Goal: Ask a question: Seek information or help from site administrators or community

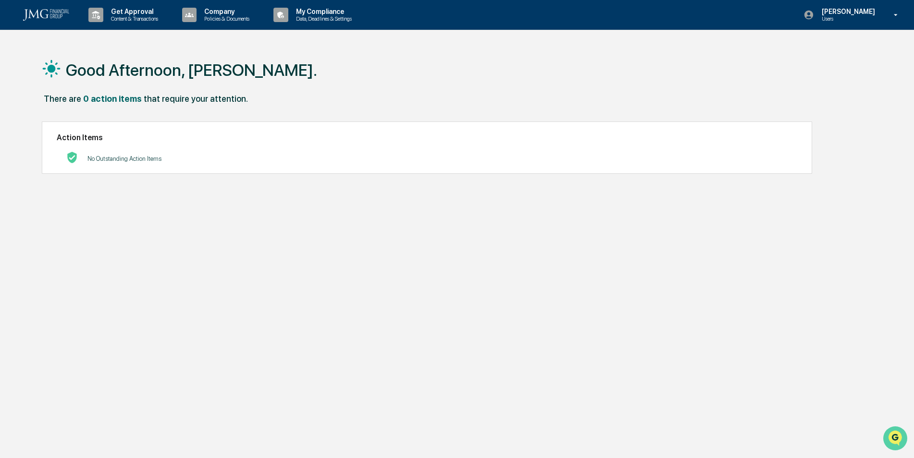
click at [894, 438] on img "Open customer support" at bounding box center [895, 438] width 24 height 19
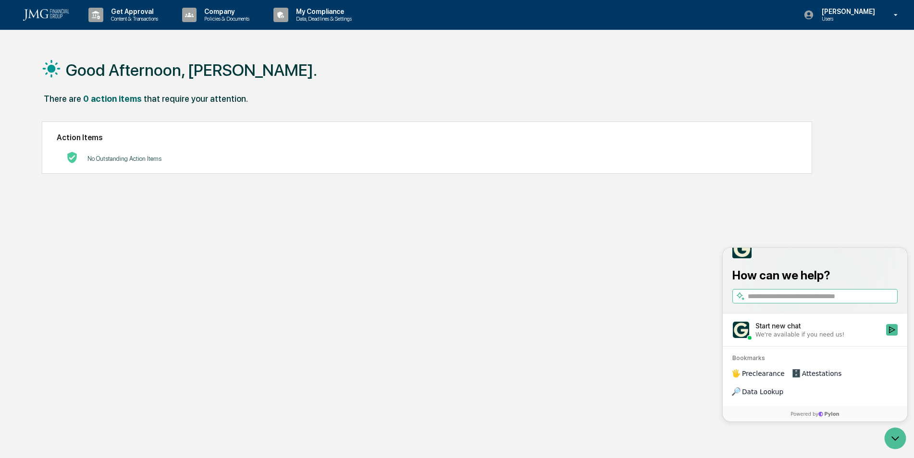
click at [782, 302] on input "search" at bounding box center [822, 297] width 148 height 10
type input "*"
type input "**********"
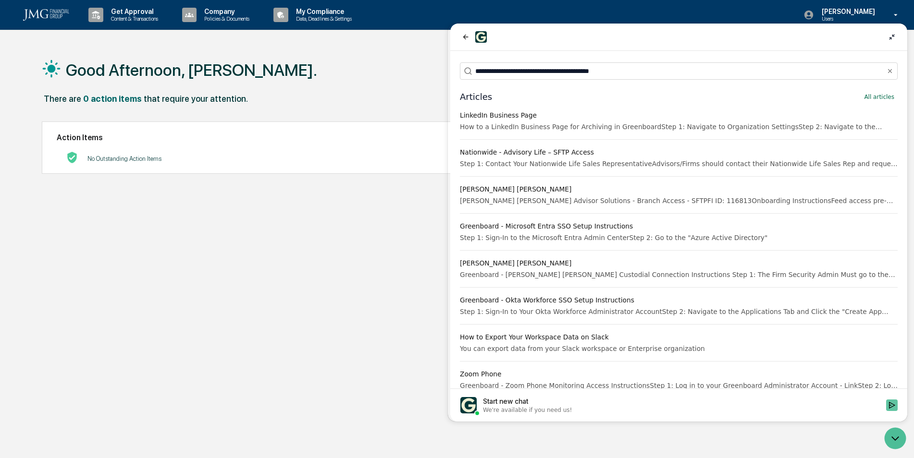
click at [893, 405] on icon "Start new chat" at bounding box center [892, 406] width 8 height 8
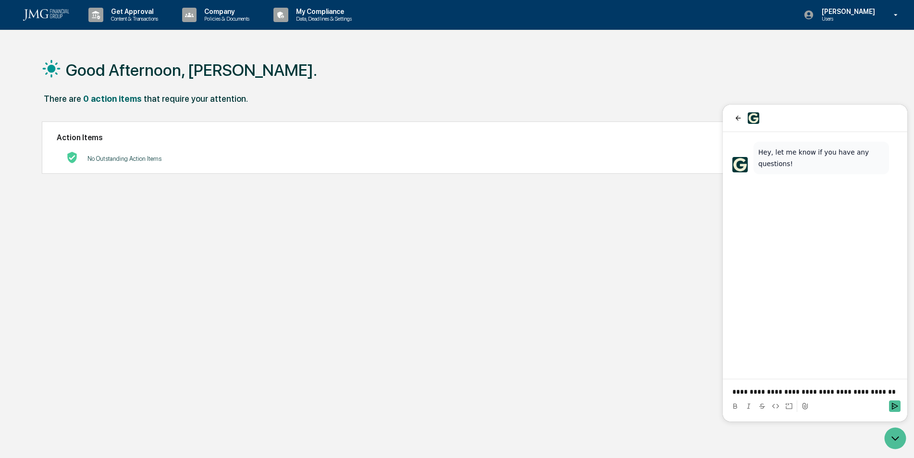
click at [761, 394] on p "**********" at bounding box center [814, 392] width 165 height 10
click at [895, 405] on icon "Send" at bounding box center [895, 407] width 8 height 8
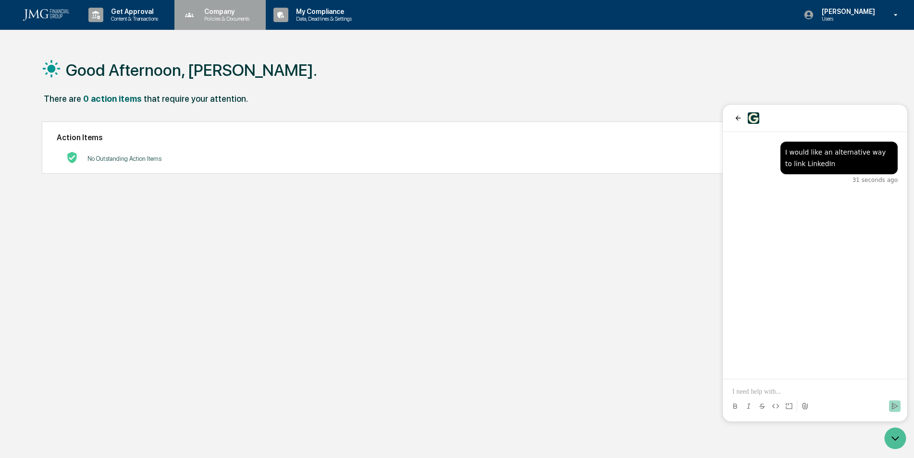
click at [242, 12] on p "Company" at bounding box center [225, 12] width 58 height 8
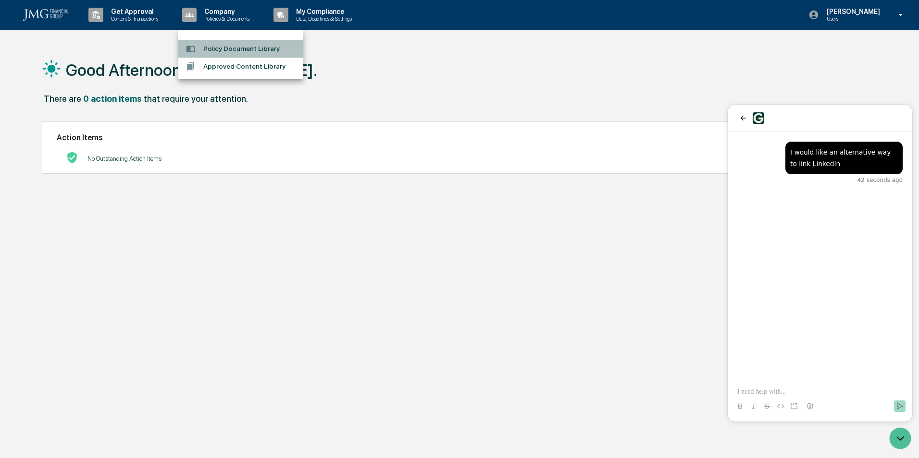
click at [260, 50] on li "Policy Document Library" at bounding box center [240, 49] width 125 height 18
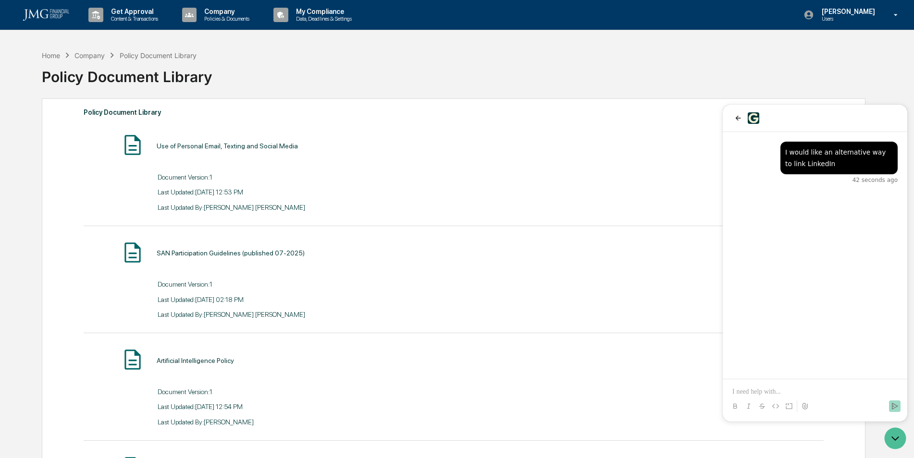
click at [66, 11] on img at bounding box center [46, 15] width 46 height 12
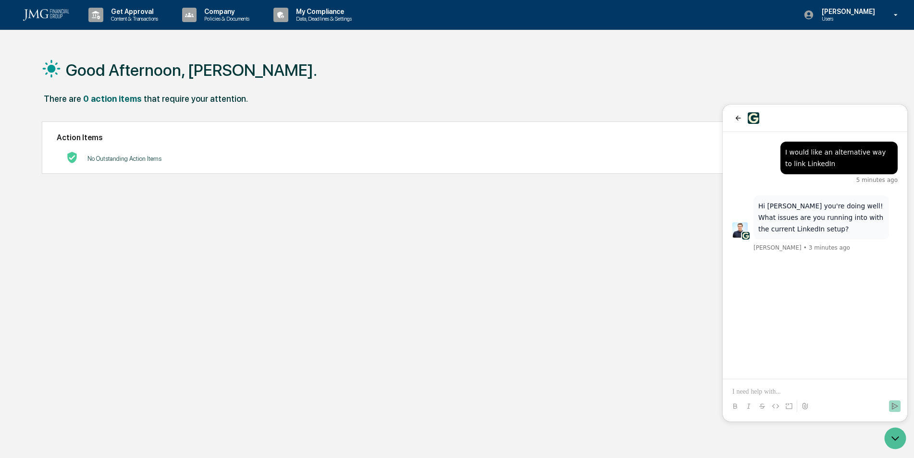
click at [767, 391] on p at bounding box center [814, 392] width 165 height 10
click at [856, 389] on p "**********" at bounding box center [814, 392] width 165 height 10
click at [789, 391] on p at bounding box center [814, 392] width 165 height 10
click at [744, 233] on img at bounding box center [746, 236] width 8 height 8
click at [775, 223] on p "Hi [PERSON_NAME] you're doing well! What issues are you running into with the c…" at bounding box center [821, 217] width 126 height 35
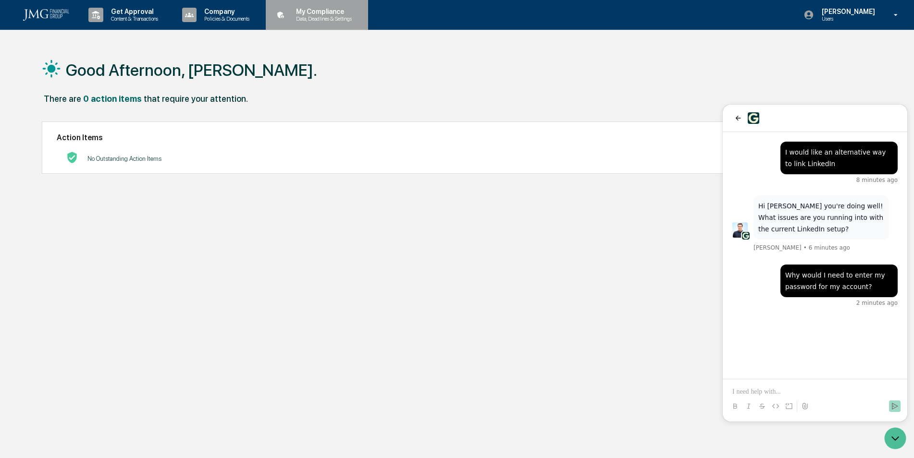
click at [335, 13] on p "My Compliance" at bounding box center [322, 12] width 68 height 8
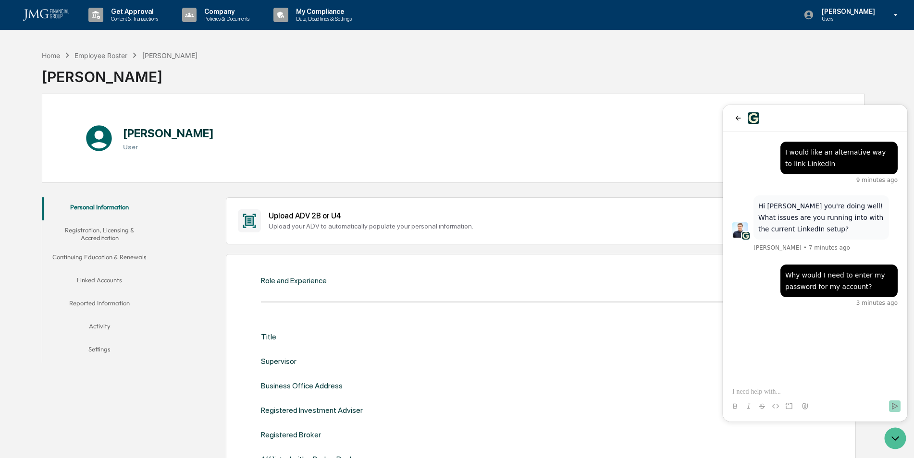
click at [110, 277] on button "Linked Accounts" at bounding box center [99, 281] width 115 height 23
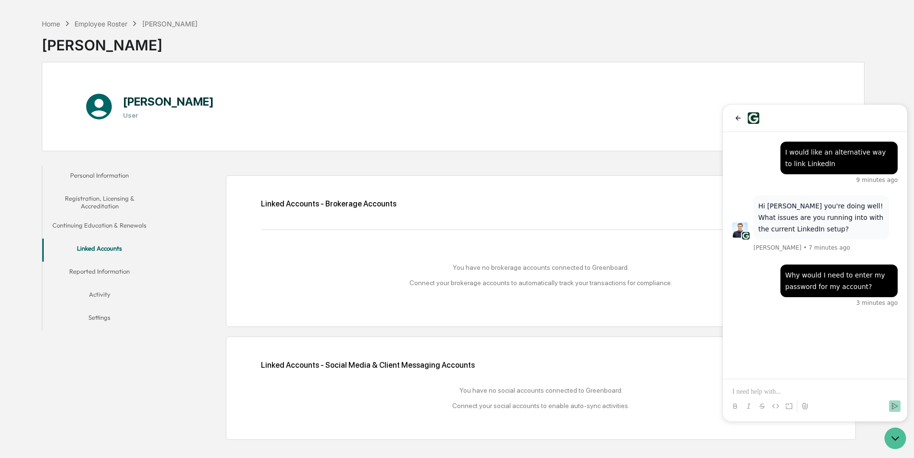
scroll to position [46, 0]
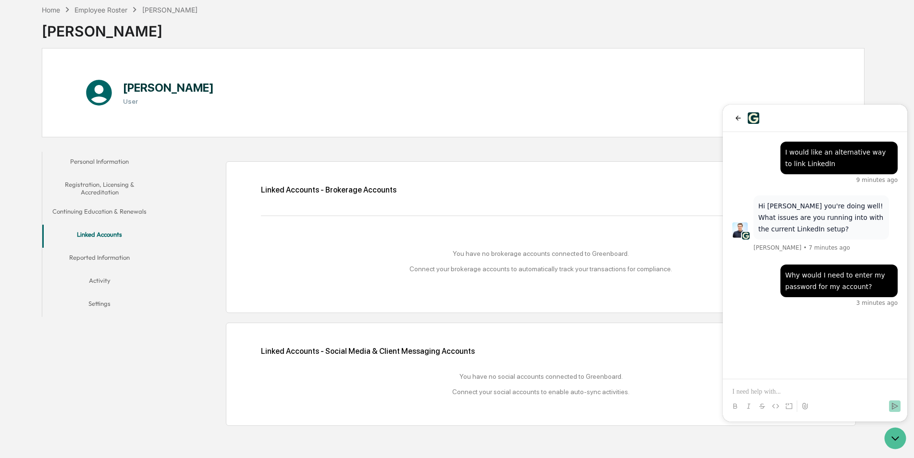
click at [398, 352] on div "Linked Accounts - Social Media & Client Messaging Accounts Add Social Account" at bounding box center [541, 351] width 560 height 15
click at [412, 365] on div "Linked Accounts - Social Media & Client Messaging Accounts Add Social Account Y…" at bounding box center [541, 374] width 560 height 61
drag, startPoint x: 476, startPoint y: 391, endPoint x: 592, endPoint y: 403, distance: 116.9
click at [592, 403] on div "Linked Accounts - Social Media & Client Messaging Accounts Add Social Account Y…" at bounding box center [541, 374] width 560 height 61
drag, startPoint x: 592, startPoint y: 403, endPoint x: 538, endPoint y: 392, distance: 54.9
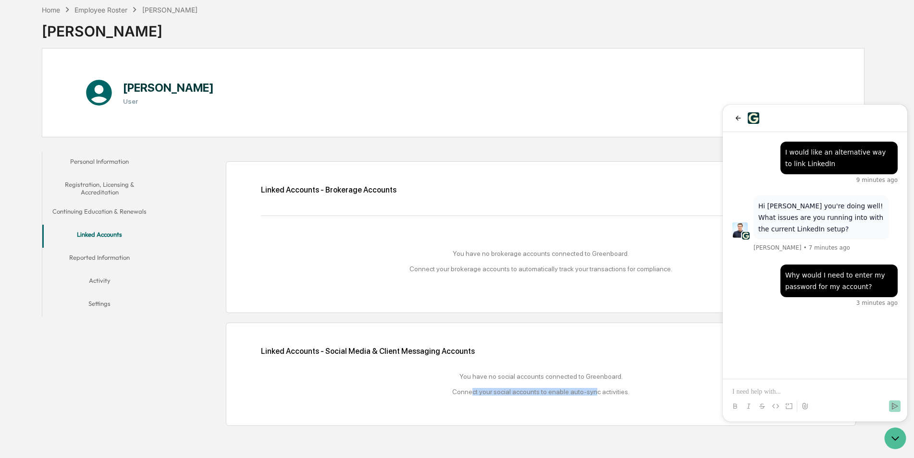
click at [538, 392] on div "You have no social accounts connected to Greenboard. Connect your social accoun…" at bounding box center [541, 384] width 560 height 23
drag, startPoint x: 556, startPoint y: 393, endPoint x: 589, endPoint y: 395, distance: 32.2
click at [589, 395] on div "You have no social accounts connected to Greenboard. Connect your social accoun…" at bounding box center [541, 384] width 560 height 23
drag, startPoint x: 589, startPoint y: 395, endPoint x: 566, endPoint y: 392, distance: 22.4
click at [567, 392] on div "You have no social accounts connected to Greenboard. Connect your social accoun…" at bounding box center [541, 384] width 560 height 23
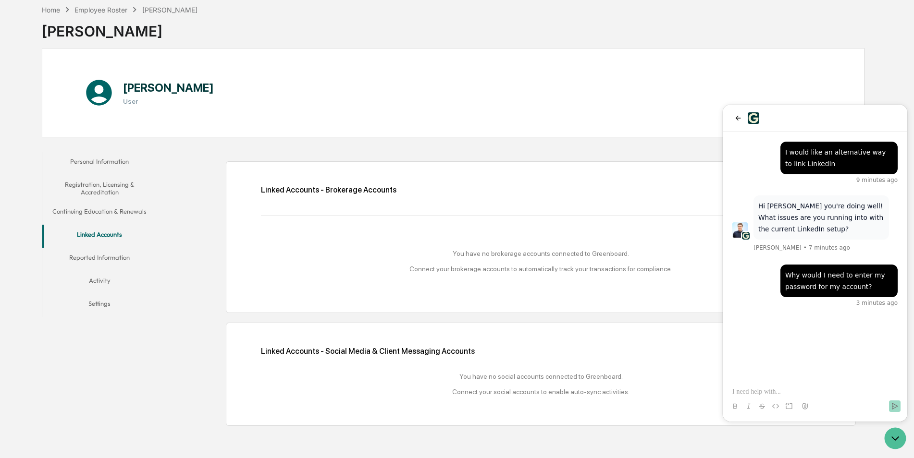
drag, startPoint x: 479, startPoint y: 381, endPoint x: 485, endPoint y: 380, distance: 5.8
click at [484, 382] on div "You have no social accounts connected to Greenboard. Connect your social accoun…" at bounding box center [541, 384] width 560 height 23
drag, startPoint x: 489, startPoint y: 380, endPoint x: 495, endPoint y: 381, distance: 6.5
click at [495, 381] on div "You have no social accounts connected to Greenboard. Connect your social accoun…" at bounding box center [541, 384] width 560 height 23
drag, startPoint x: 495, startPoint y: 381, endPoint x: 487, endPoint y: 386, distance: 9.2
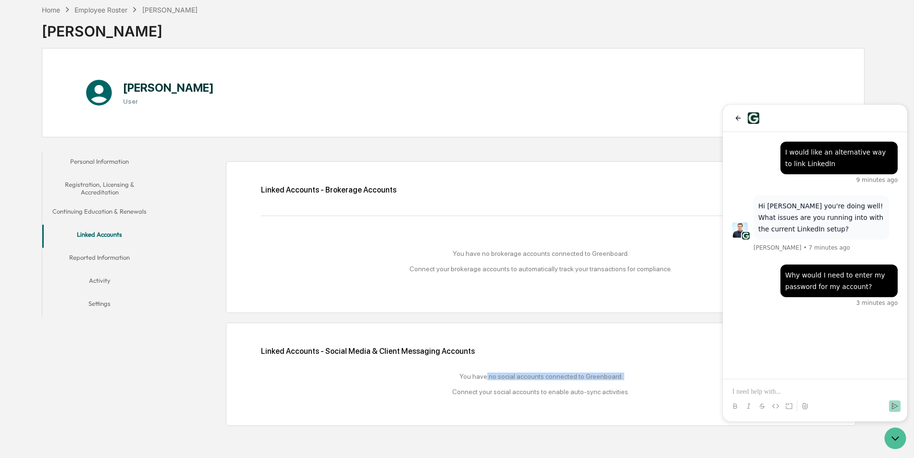
click at [487, 386] on div "You have no social accounts connected to Greenboard. Connect your social accoun…" at bounding box center [541, 384] width 560 height 23
click at [748, 389] on p at bounding box center [814, 392] width 165 height 10
click at [98, 261] on button "Reported Information" at bounding box center [99, 259] width 115 height 23
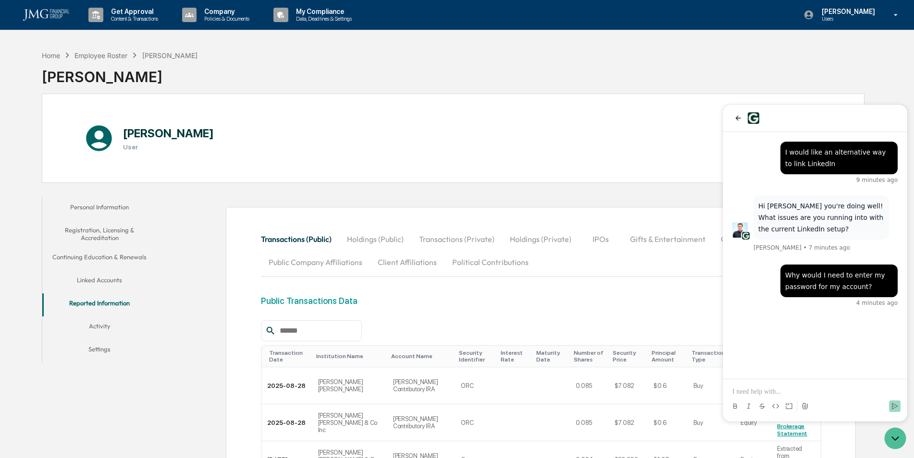
click at [383, 242] on button "Holdings (Public)" at bounding box center [375, 239] width 72 height 23
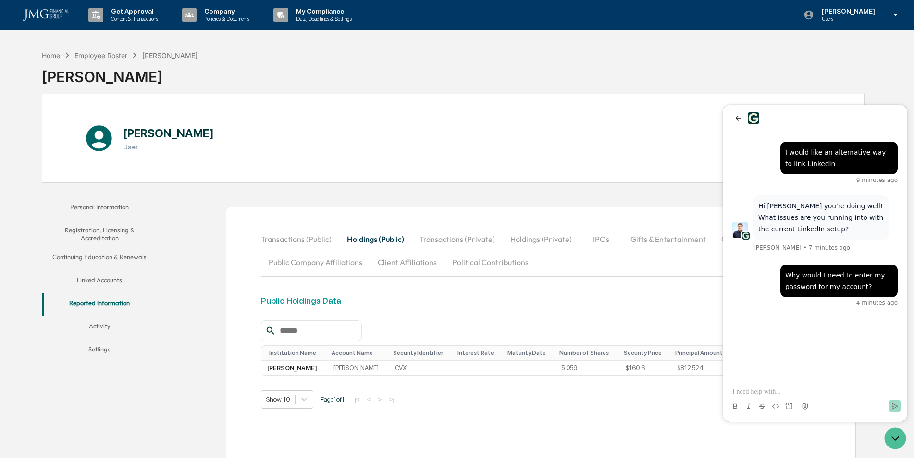
click at [431, 235] on button "Transactions (Private)" at bounding box center [457, 239] width 91 height 23
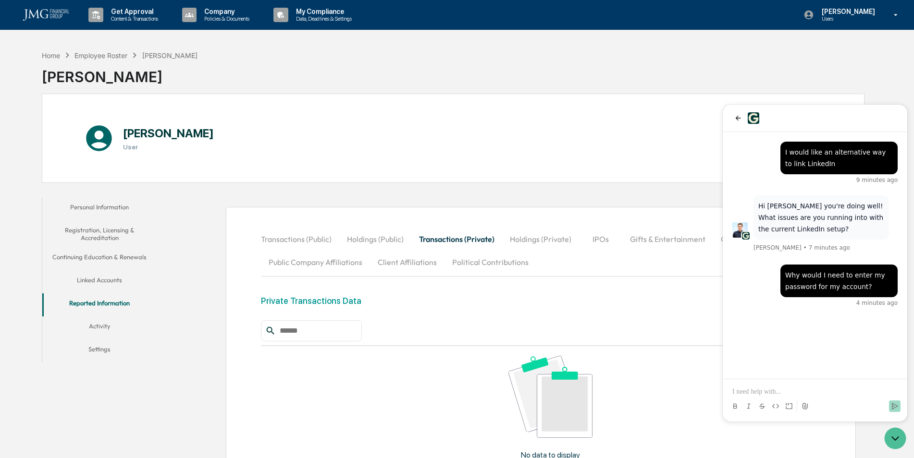
click at [509, 238] on button "Holdings (Private)" at bounding box center [540, 239] width 77 height 23
click at [314, 236] on button "Transactions (Public)" at bounding box center [300, 239] width 78 height 23
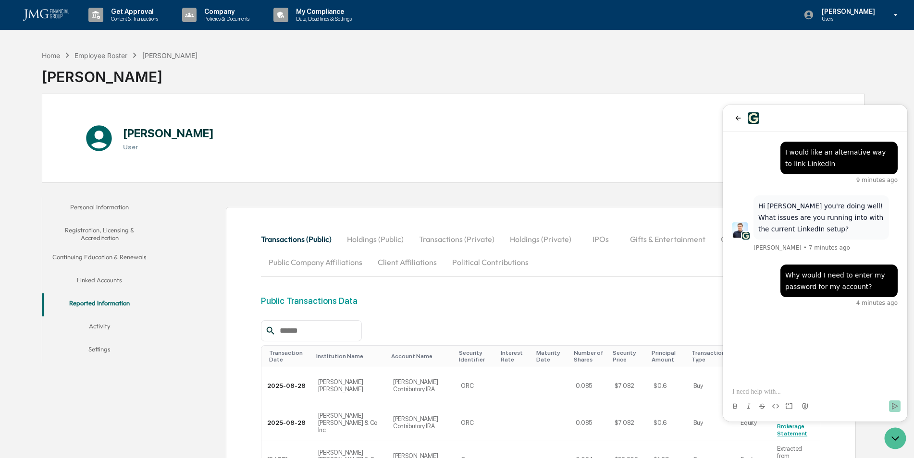
click at [314, 303] on div "Public Transactions Data" at bounding box center [309, 301] width 97 height 10
click at [320, 263] on button "Public Company Affiliations" at bounding box center [315, 262] width 109 height 23
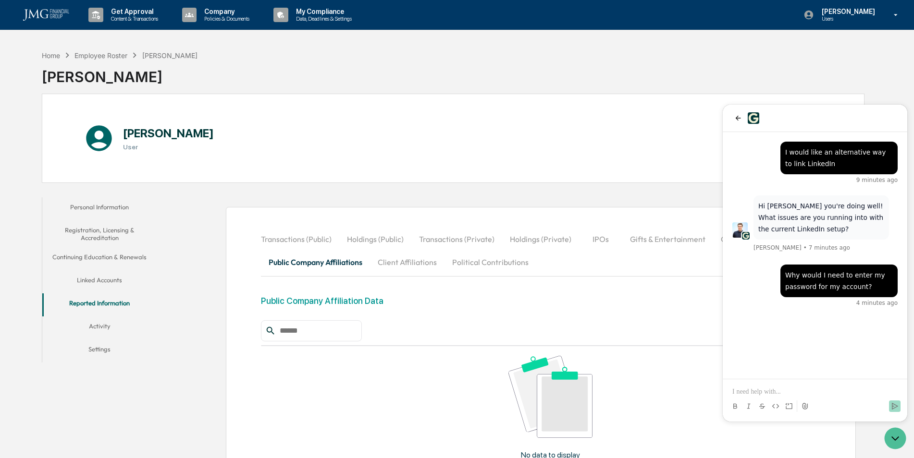
click at [394, 265] on button "Client Affiliations" at bounding box center [407, 262] width 74 height 23
click at [465, 259] on button "Political Contributions" at bounding box center [490, 262] width 92 height 23
click at [108, 276] on button "Linked Accounts" at bounding box center [99, 281] width 115 height 23
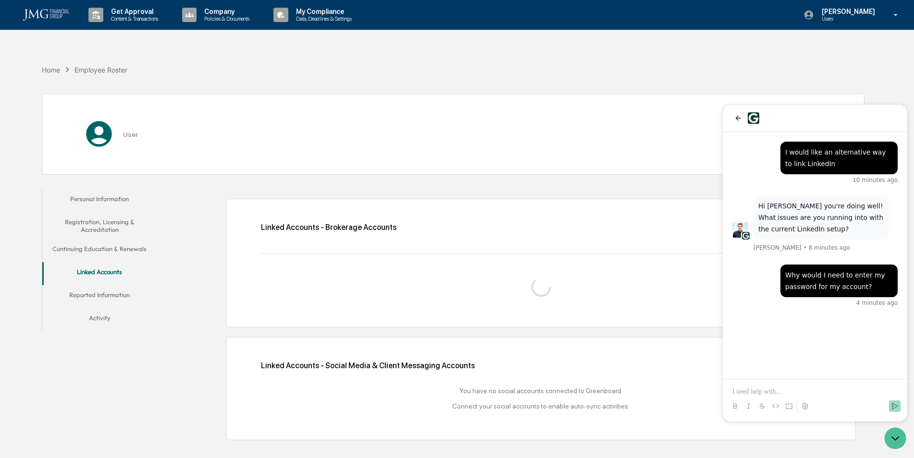
click at [116, 245] on button "Continuing Education & Renewals" at bounding box center [99, 250] width 115 height 23
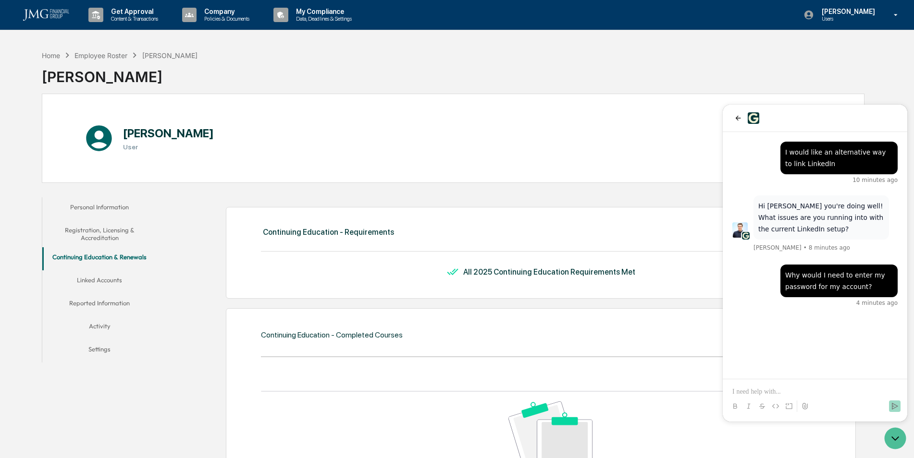
click at [111, 262] on button "Continuing Education & Renewals" at bounding box center [99, 258] width 115 height 23
click at [111, 273] on button "Linked Accounts" at bounding box center [99, 281] width 115 height 23
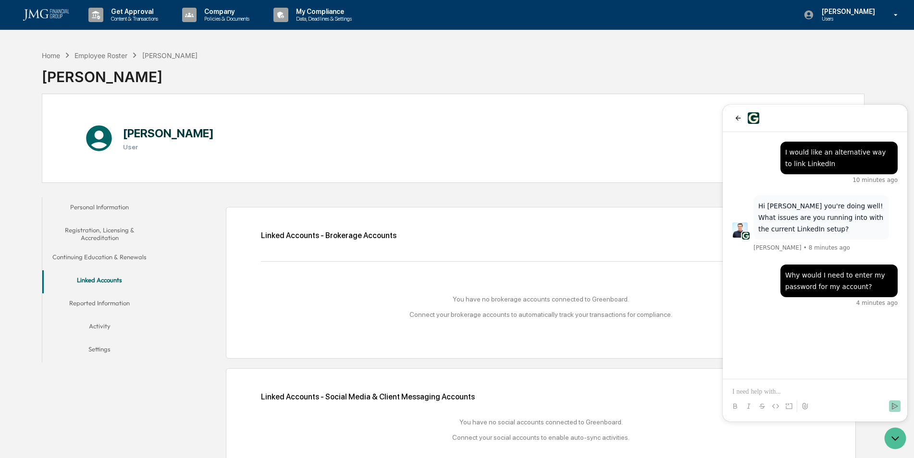
click at [99, 302] on button "Reported Information" at bounding box center [99, 305] width 115 height 23
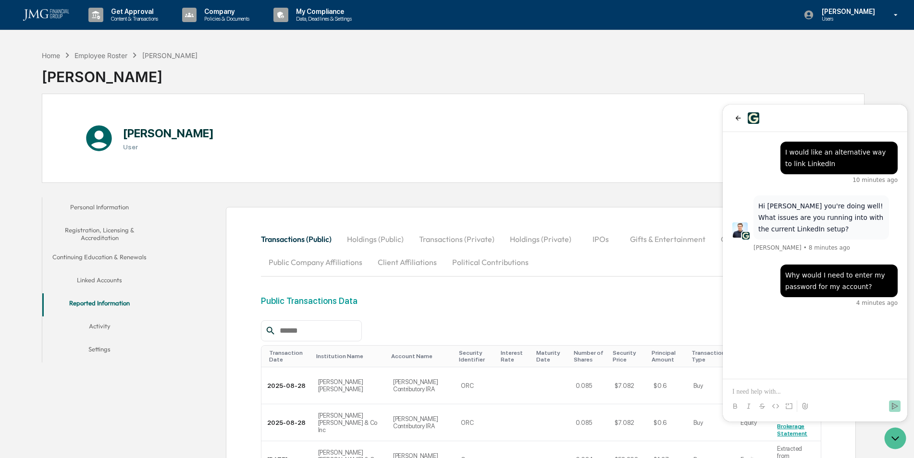
click at [99, 282] on button "Linked Accounts" at bounding box center [99, 281] width 115 height 23
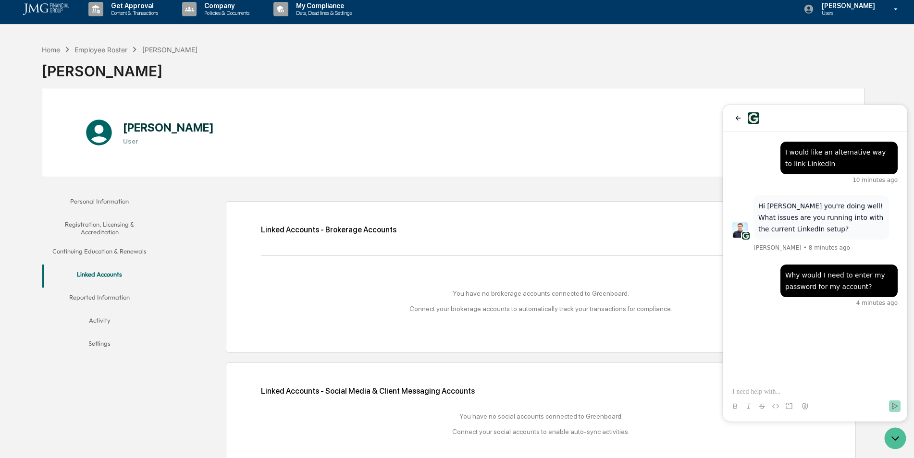
scroll to position [46, 0]
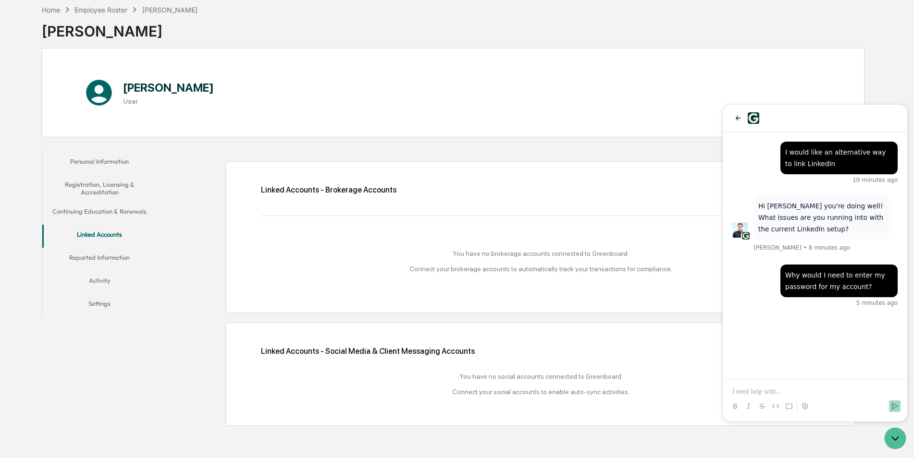
click at [395, 362] on div "Linked Accounts - Social Media & Client Messaging Accounts Add Social Account Y…" at bounding box center [541, 374] width 560 height 61
click at [389, 356] on div "Linked Accounts - Social Media & Client Messaging Accounts Add Social Account" at bounding box center [541, 351] width 560 height 15
click at [107, 209] on button "Continuing Education & Renewals" at bounding box center [99, 213] width 115 height 23
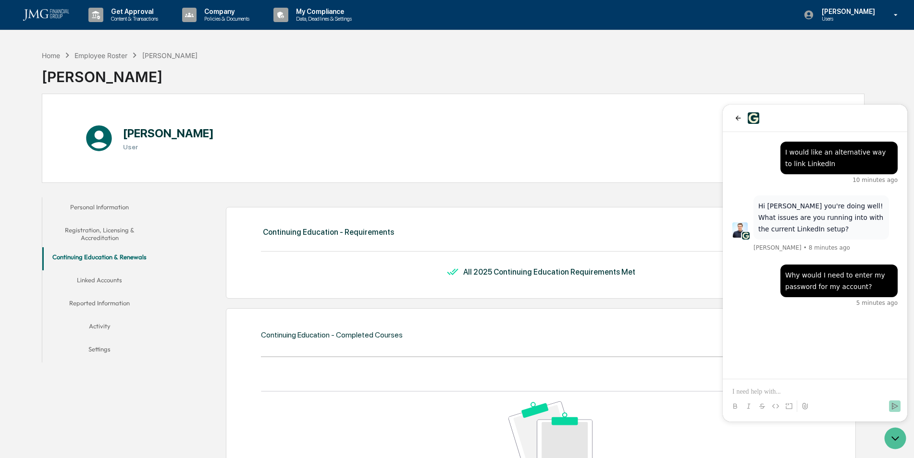
scroll to position [87, 0]
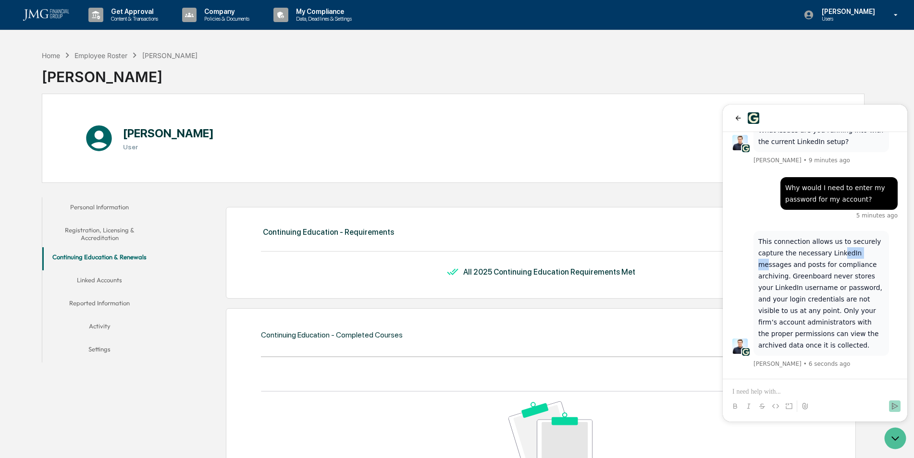
drag, startPoint x: 835, startPoint y: 253, endPoint x: 859, endPoint y: 258, distance: 24.1
click at [859, 258] on p "This connection allows us to securely capture the necessary LinkedIn messages a…" at bounding box center [821, 293] width 126 height 115
drag, startPoint x: 859, startPoint y: 258, endPoint x: 838, endPoint y: 259, distance: 20.7
click at [838, 259] on p "This connection allows us to securely capture the necessary LinkedIn messages a…" at bounding box center [821, 293] width 126 height 115
click at [805, 269] on p "This connection allows us to securely capture the necessary LinkedIn messages a…" at bounding box center [821, 293] width 126 height 115
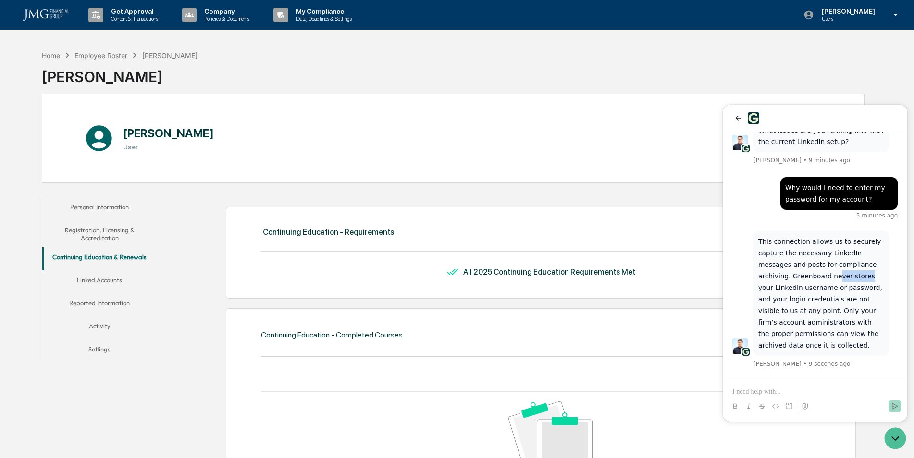
drag, startPoint x: 802, startPoint y: 281, endPoint x: 831, endPoint y: 280, distance: 28.8
click at [831, 280] on p "This connection allows us to securely capture the necessary LinkedIn messages a…" at bounding box center [821, 293] width 126 height 115
drag, startPoint x: 831, startPoint y: 280, endPoint x: 815, endPoint y: 291, distance: 19.3
click at [815, 291] on p "This connection allows us to securely capture the necessary LinkedIn messages a…" at bounding box center [821, 293] width 126 height 115
click at [818, 303] on p "This connection allows us to securely capture the necessary LinkedIn messages a…" at bounding box center [821, 293] width 126 height 115
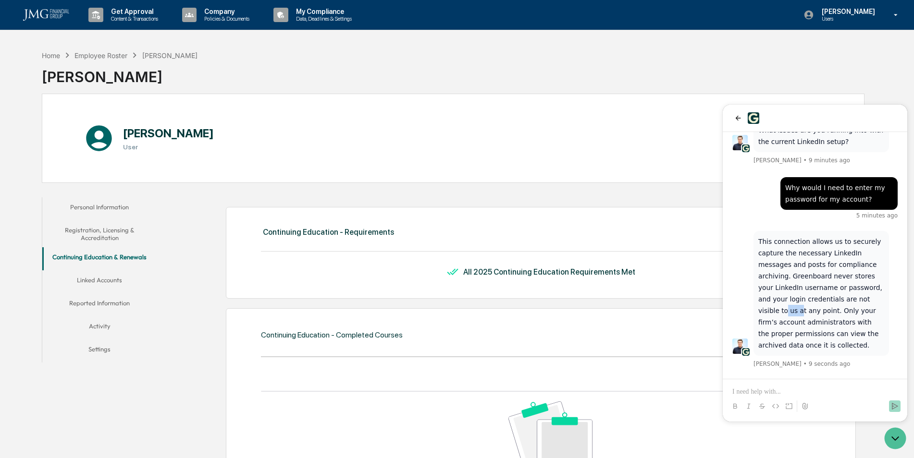
drag, startPoint x: 839, startPoint y: 299, endPoint x: 852, endPoint y: 302, distance: 12.8
click at [852, 302] on p "This connection allows us to securely capture the necessary LinkedIn messages a…" at bounding box center [821, 293] width 126 height 115
drag, startPoint x: 852, startPoint y: 302, endPoint x: 809, endPoint y: 315, distance: 45.1
click at [809, 315] on p "This connection allows us to securely capture the necessary LinkedIn messages a…" at bounding box center [821, 293] width 126 height 115
drag, startPoint x: 798, startPoint y: 313, endPoint x: 828, endPoint y: 311, distance: 30.3
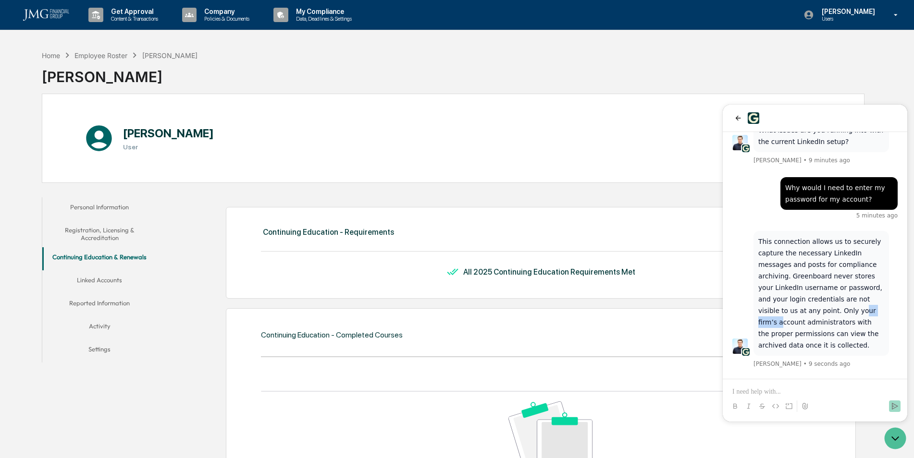
click at [828, 311] on p "This connection allows us to securely capture the necessary LinkedIn messages a…" at bounding box center [821, 293] width 126 height 115
drag, startPoint x: 828, startPoint y: 311, endPoint x: 815, endPoint y: 330, distance: 22.8
click at [815, 330] on p "This connection allows us to securely capture the necessary LinkedIn messages a…" at bounding box center [821, 293] width 126 height 115
click at [746, 390] on p at bounding box center [814, 392] width 165 height 10
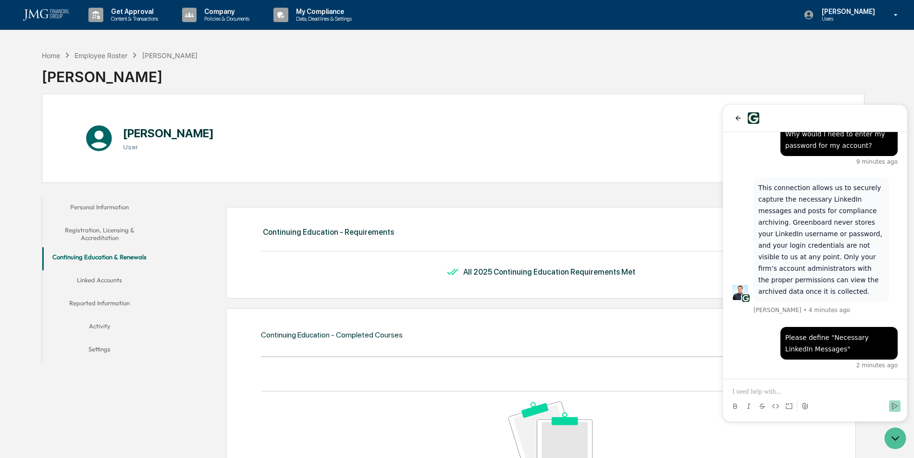
scroll to position [330, 0]
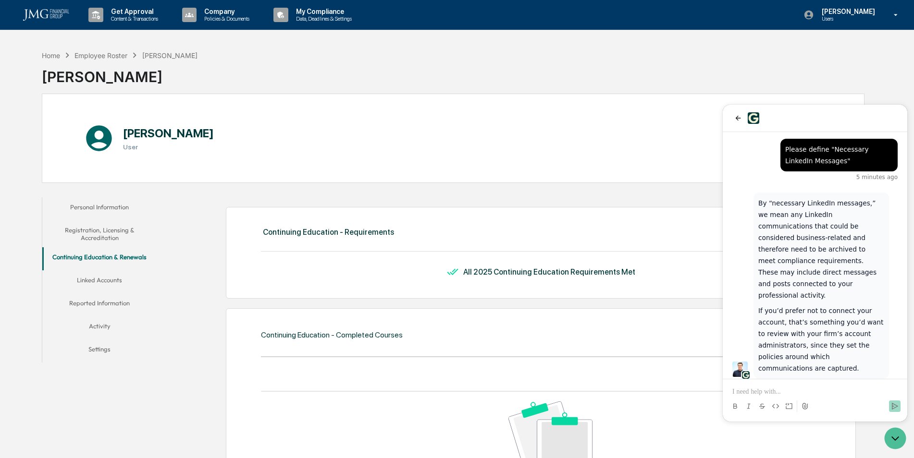
click at [739, 386] on div at bounding box center [814, 398] width 177 height 37
click at [746, 391] on p at bounding box center [814, 392] width 165 height 10
click at [845, 385] on p "**********" at bounding box center [814, 382] width 165 height 29
click at [866, 394] on p "**********" at bounding box center [814, 387] width 165 height 19
click at [886, 392] on p "**********" at bounding box center [814, 387] width 165 height 19
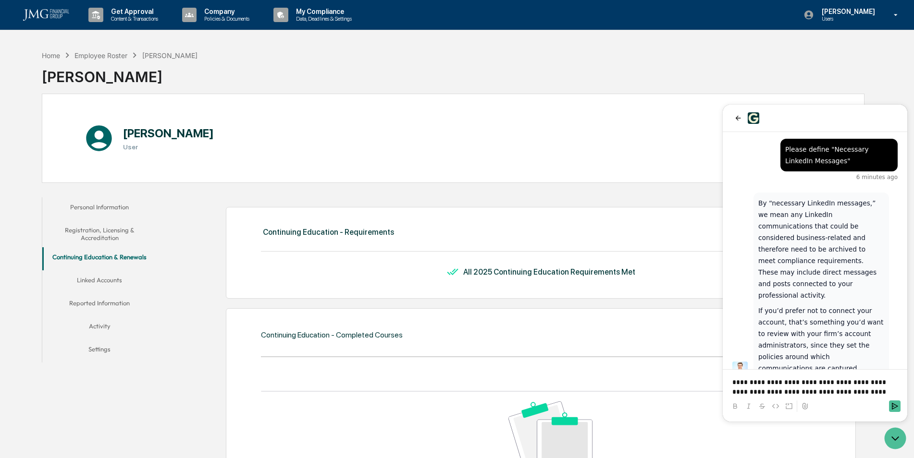
click at [895, 388] on p "**********" at bounding box center [814, 387] width 165 height 19
click at [897, 389] on p "**********" at bounding box center [814, 387] width 165 height 19
drag, startPoint x: 749, startPoint y: 392, endPoint x: 785, endPoint y: 379, distance: 37.8
click at [785, 379] on p "**********" at bounding box center [814, 377] width 165 height 38
click at [798, 392] on p "**********" at bounding box center [814, 377] width 165 height 38
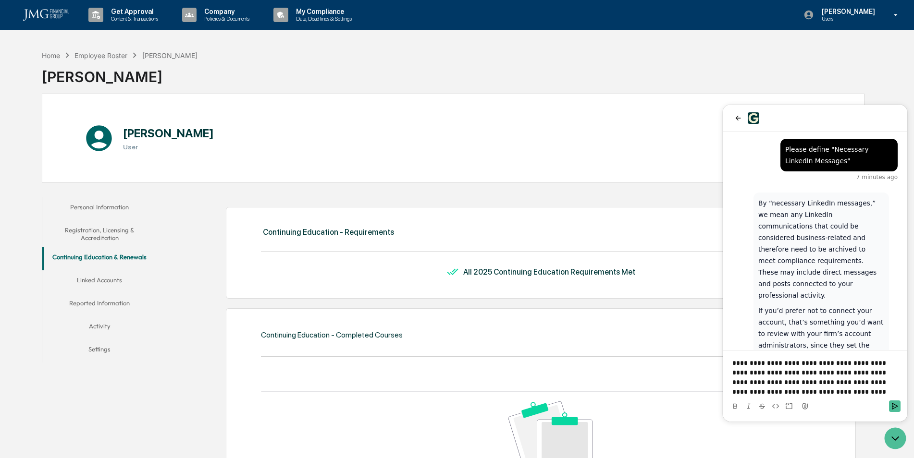
click at [799, 374] on p "**********" at bounding box center [814, 377] width 165 height 38
click at [765, 382] on p "**********" at bounding box center [814, 377] width 165 height 38
click at [803, 395] on p "**********" at bounding box center [814, 377] width 165 height 38
click at [750, 383] on p "**********" at bounding box center [814, 377] width 165 height 38
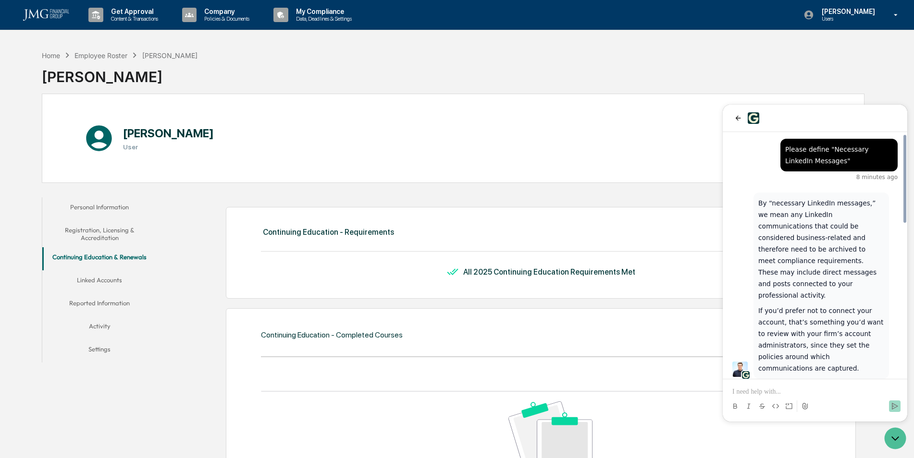
scroll to position [429, 0]
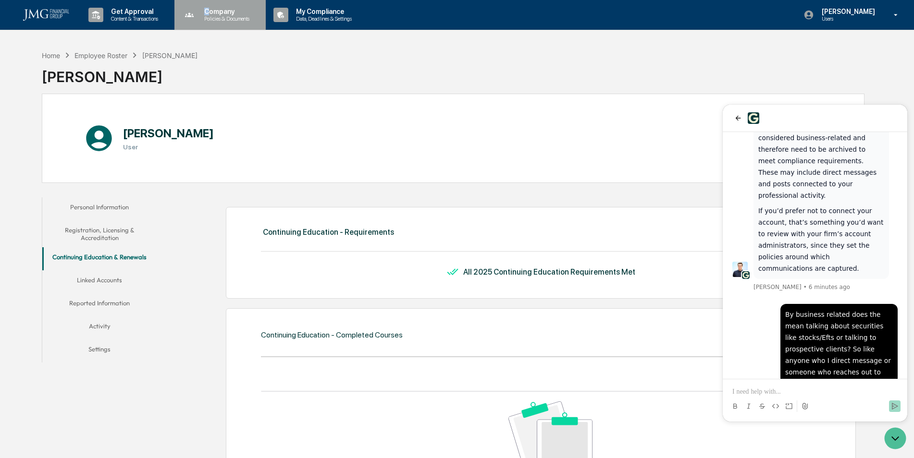
click at [211, 6] on div "Company Policies & Documents" at bounding box center [219, 15] width 82 height 30
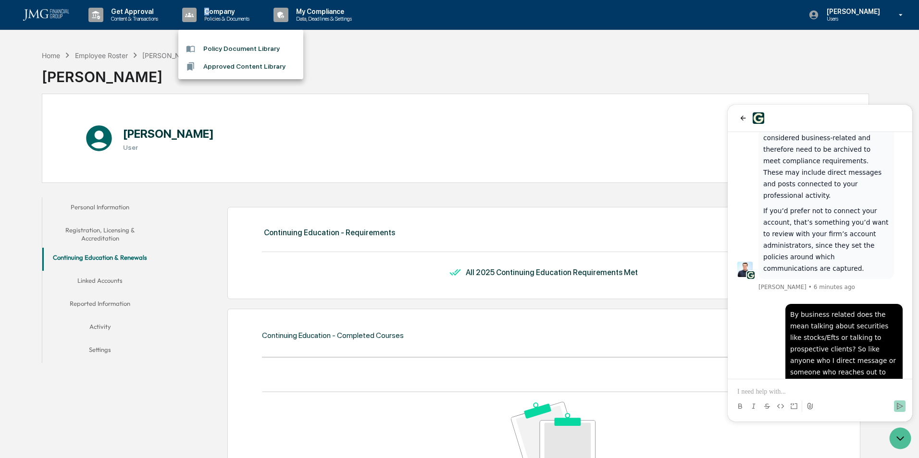
click at [253, 50] on li "Policy Document Library" at bounding box center [240, 49] width 125 height 18
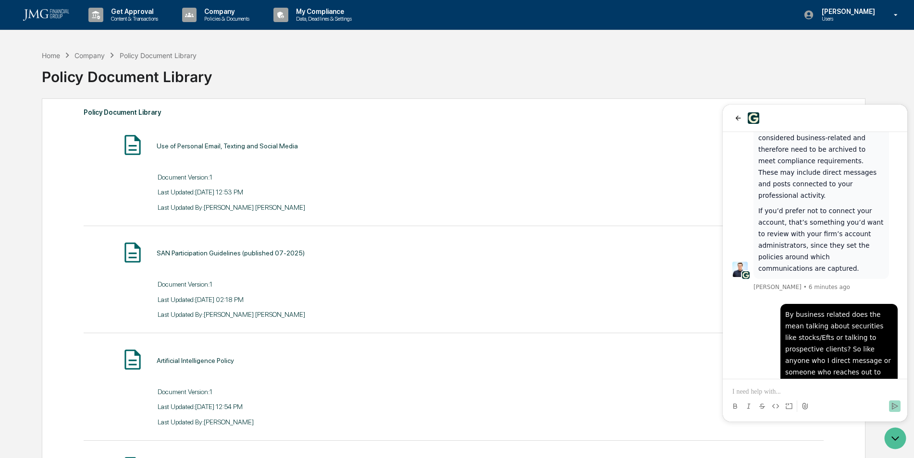
click at [226, 153] on div "Use of Personal Email, Texting and Social Media VIEW" at bounding box center [454, 145] width 740 height 25
click at [134, 148] on img at bounding box center [133, 145] width 24 height 24
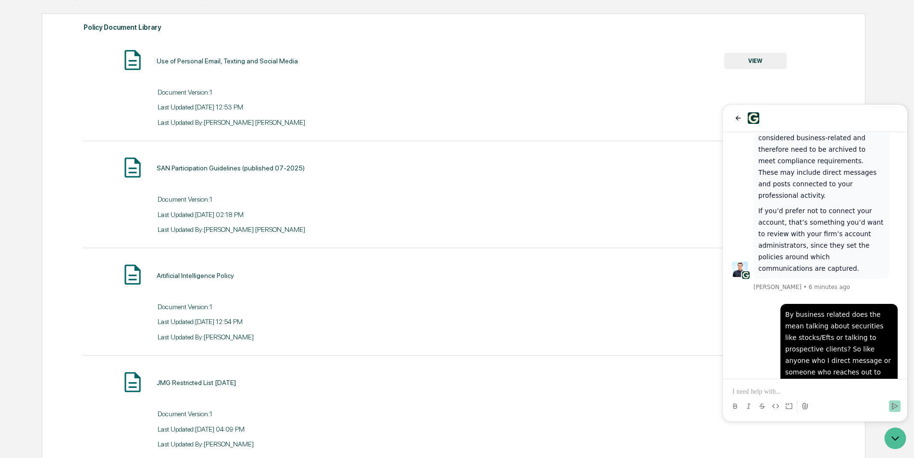
scroll to position [96, 0]
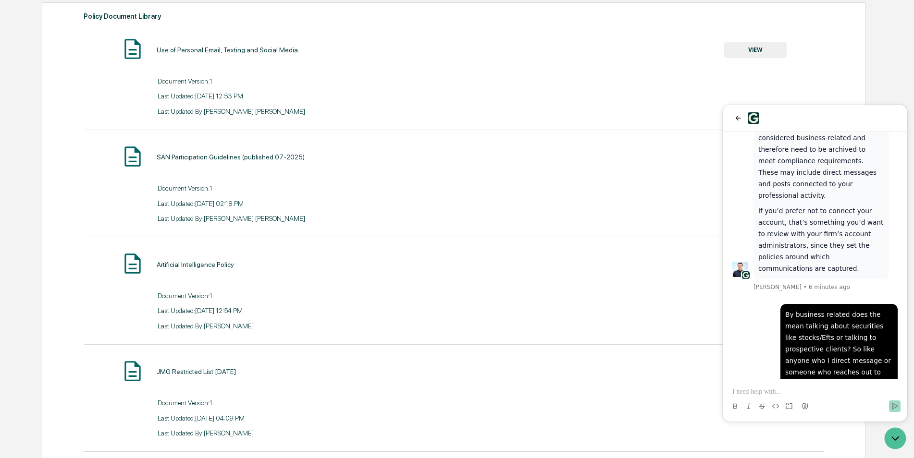
click at [753, 47] on button "VIEW" at bounding box center [755, 50] width 62 height 16
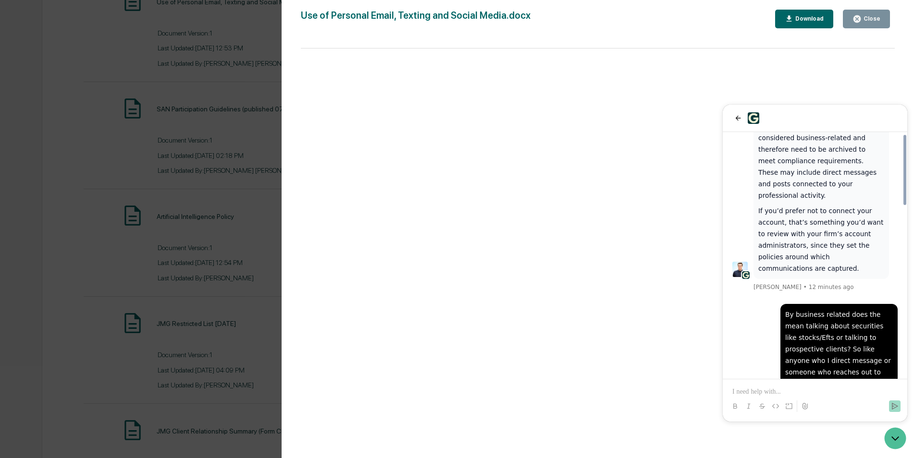
scroll to position [602, 0]
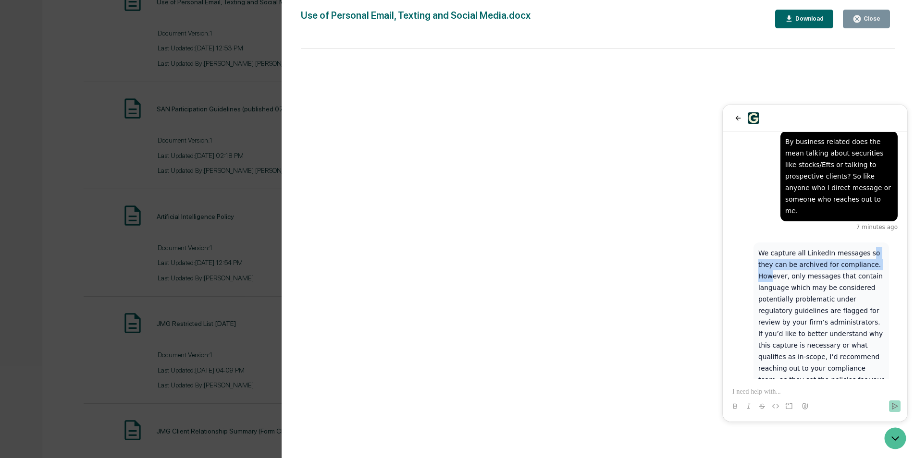
drag, startPoint x: 860, startPoint y: 218, endPoint x: 866, endPoint y: 230, distance: 12.9
click at [866, 247] on p "We capture all LinkedIn messages so they can be archived for compliance. Howeve…" at bounding box center [821, 322] width 126 height 150
drag, startPoint x: 866, startPoint y: 230, endPoint x: 826, endPoint y: 228, distance: 39.9
click at [826, 247] on p "We capture all LinkedIn messages so they can be archived for compliance. Howeve…" at bounding box center [821, 322] width 126 height 150
drag, startPoint x: 815, startPoint y: 229, endPoint x: 821, endPoint y: 231, distance: 6.1
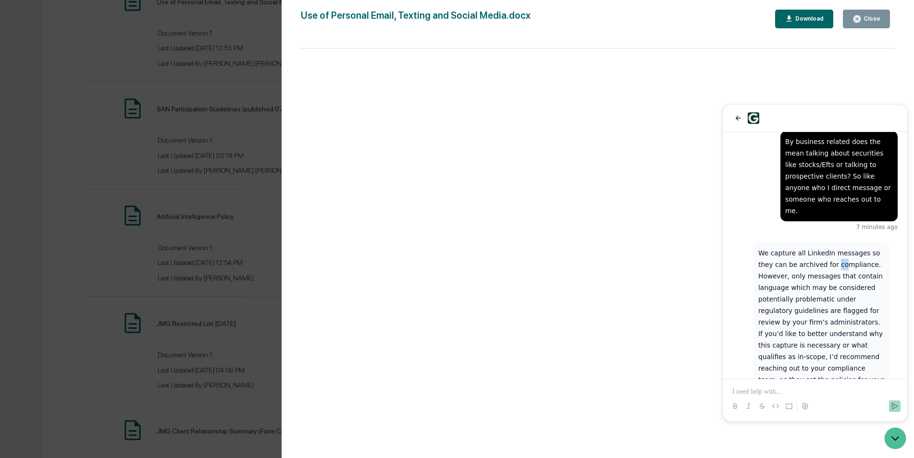
click at [821, 247] on p "We capture all LinkedIn messages so they can be archived for compliance. Howeve…" at bounding box center [821, 322] width 126 height 150
drag, startPoint x: 821, startPoint y: 231, endPoint x: 801, endPoint y: 241, distance: 22.1
click at [801, 247] on p "We capture all LinkedIn messages so they can be archived for compliance. Howeve…" at bounding box center [821, 322] width 126 height 150
drag, startPoint x: 811, startPoint y: 243, endPoint x: 838, endPoint y: 242, distance: 27.4
click at [838, 247] on p "We capture all LinkedIn messages so they can be archived for compliance. Howeve…" at bounding box center [821, 322] width 126 height 150
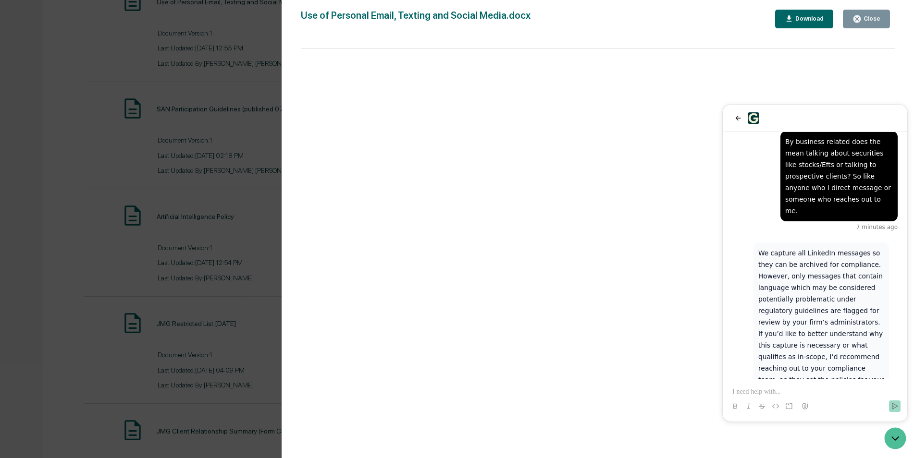
drag, startPoint x: 838, startPoint y: 242, endPoint x: 801, endPoint y: 253, distance: 38.6
click at [801, 253] on p "We capture all LinkedIn messages so they can be archived for compliance. Howeve…" at bounding box center [821, 322] width 126 height 150
drag, startPoint x: 822, startPoint y: 252, endPoint x: 847, endPoint y: 255, distance: 25.1
click at [847, 255] on p "We capture all LinkedIn messages so they can be archived for compliance. Howeve…" at bounding box center [821, 322] width 126 height 150
drag, startPoint x: 847, startPoint y: 255, endPoint x: 827, endPoint y: 265, distance: 22.6
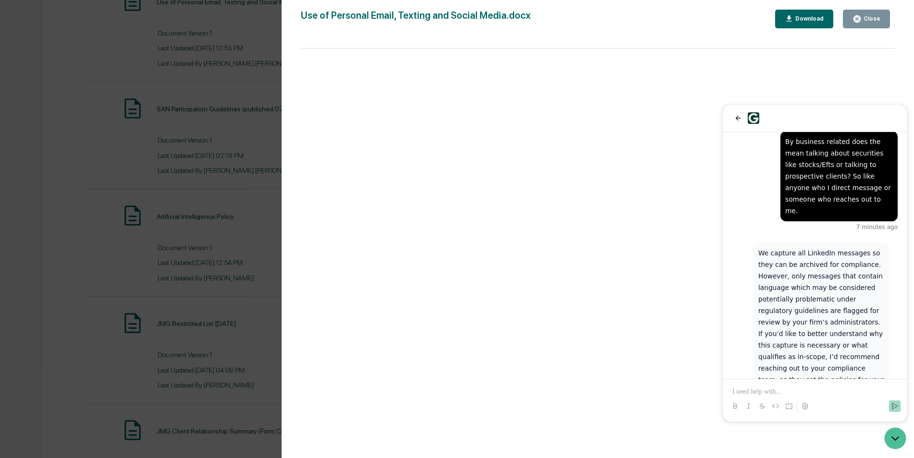
click at [827, 265] on p "We capture all LinkedIn messages so they can be archived for compliance. Howeve…" at bounding box center [821, 322] width 126 height 150
drag, startPoint x: 808, startPoint y: 275, endPoint x: 839, endPoint y: 276, distance: 31.2
click at [839, 276] on p "We capture all LinkedIn messages so they can be archived for compliance. Howeve…" at bounding box center [821, 322] width 126 height 150
drag, startPoint x: 839, startPoint y: 276, endPoint x: 810, endPoint y: 294, distance: 34.3
click at [810, 294] on p "We capture all LinkedIn messages so they can be archived for compliance. Howeve…" at bounding box center [821, 322] width 126 height 150
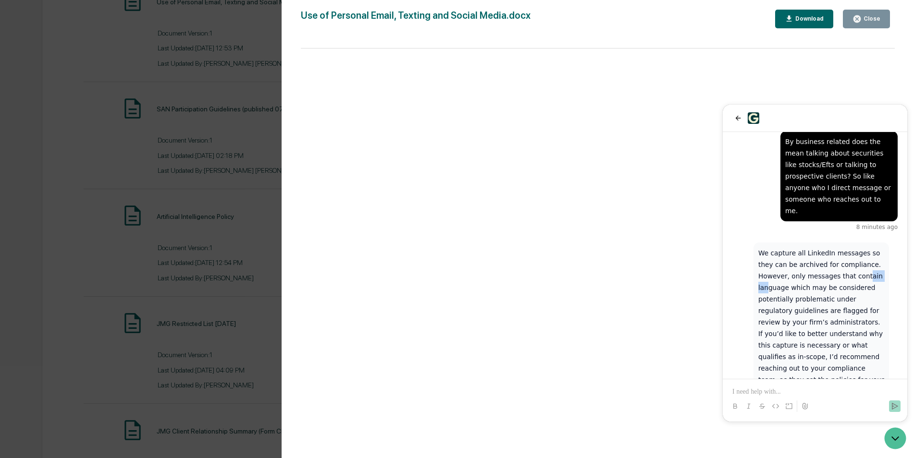
drag, startPoint x: 830, startPoint y: 245, endPoint x: 847, endPoint y: 245, distance: 17.3
click at [847, 247] on p "We capture all LinkedIn messages so they can be archived for compliance. Howeve…" at bounding box center [821, 322] width 126 height 150
drag, startPoint x: 847, startPoint y: 245, endPoint x: 826, endPoint y: 251, distance: 21.6
click at [826, 251] on p "We capture all LinkedIn messages so they can be archived for compliance. Howeve…" at bounding box center [821, 322] width 126 height 150
drag, startPoint x: 813, startPoint y: 253, endPoint x: 842, endPoint y: 253, distance: 29.3
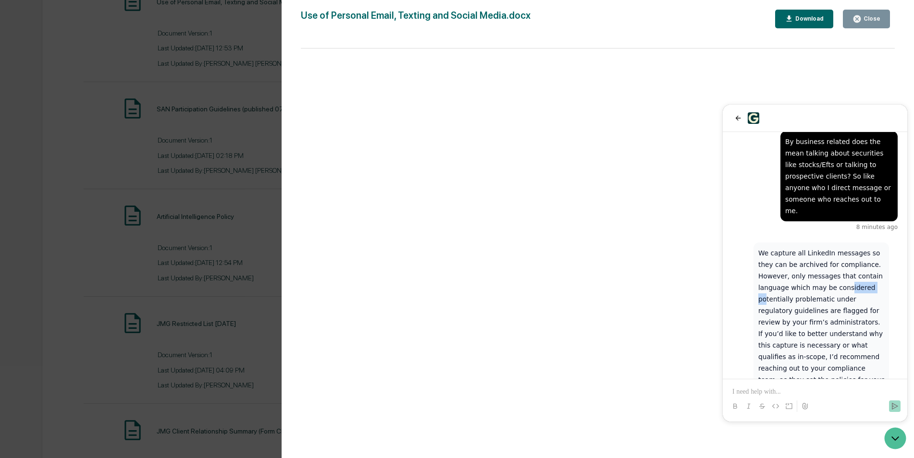
click at [842, 253] on p "We capture all LinkedIn messages so they can be archived for compliance. Howeve…" at bounding box center [821, 322] width 126 height 150
drag, startPoint x: 842, startPoint y: 253, endPoint x: 801, endPoint y: 263, distance: 42.2
click at [801, 263] on p "We capture all LinkedIn messages so they can be archived for compliance. Howeve…" at bounding box center [821, 322] width 126 height 150
drag, startPoint x: 801, startPoint y: 263, endPoint x: 818, endPoint y: 266, distance: 17.1
click at [818, 266] on p "We capture all LinkedIn messages so they can be archived for compliance. Howeve…" at bounding box center [821, 322] width 126 height 150
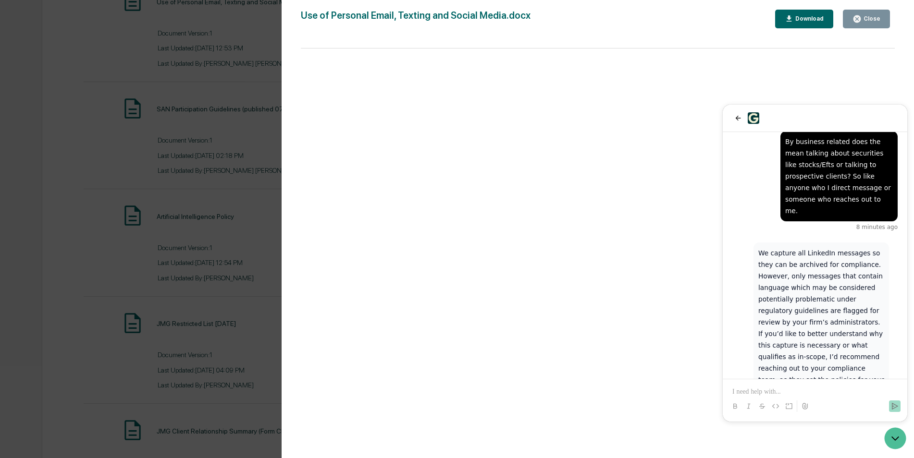
click at [795, 278] on p "We capture all LinkedIn messages so they can be archived for compliance. Howeve…" at bounding box center [821, 322] width 126 height 150
drag, startPoint x: 816, startPoint y: 316, endPoint x: 822, endPoint y: 318, distance: 6.1
click at [822, 318] on p "We capture all LinkedIn messages so they can be archived for compliance. Howeve…" at bounding box center [821, 322] width 126 height 150
drag, startPoint x: 798, startPoint y: 289, endPoint x: 782, endPoint y: 301, distance: 20.7
click at [782, 301] on p "We capture all LinkedIn messages so they can be archived for compliance. Howeve…" at bounding box center [821, 322] width 126 height 150
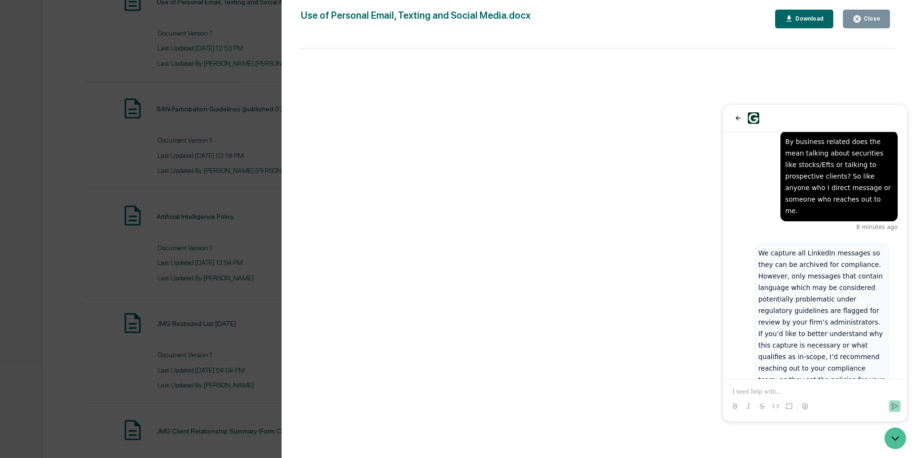
click at [780, 303] on p "We capture all LinkedIn messages so they can be archived for compliance. Howeve…" at bounding box center [821, 322] width 126 height 150
click at [812, 338] on p "We capture all LinkedIn messages so they can be archived for compliance. Howeve…" at bounding box center [821, 322] width 126 height 150
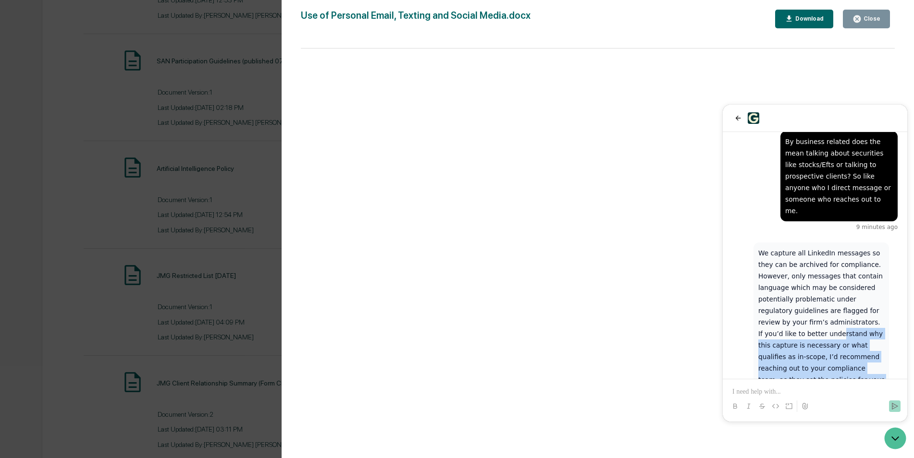
drag, startPoint x: 797, startPoint y: 344, endPoint x: 772, endPoint y: 297, distance: 53.5
click at [772, 297] on p "We capture all LinkedIn messages so they can be archived for compliance. Howeve…" at bounding box center [821, 322] width 126 height 150
drag, startPoint x: 772, startPoint y: 297, endPoint x: 809, endPoint y: 342, distance: 58.0
click at [809, 342] on p "We capture all LinkedIn messages so they can be archived for compliance. Howeve…" at bounding box center [821, 322] width 126 height 150
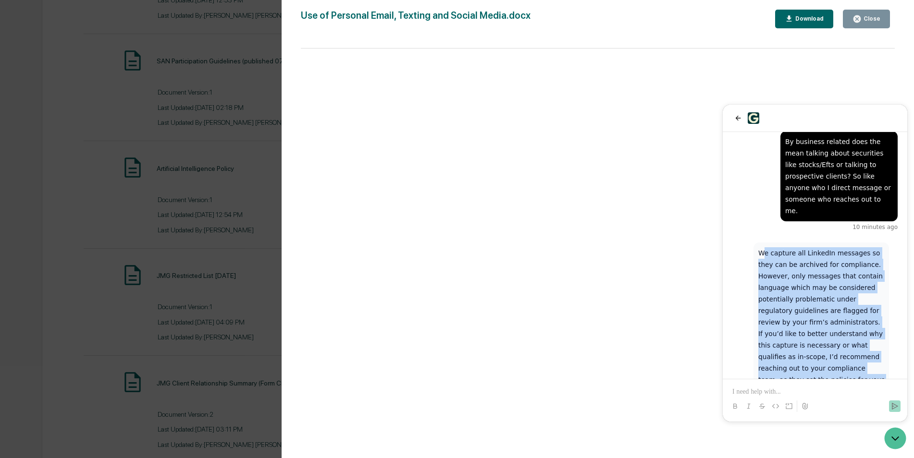
drag, startPoint x: 802, startPoint y: 341, endPoint x: 765, endPoint y: 218, distance: 128.9
click at [765, 247] on p "We capture all LinkedIn messages so they can be archived for compliance. Howeve…" at bounding box center [821, 322] width 126 height 150
drag, startPoint x: 765, startPoint y: 218, endPoint x: 806, endPoint y: 254, distance: 54.4
click at [806, 254] on p "We capture all LinkedIn messages so they can be archived for compliance. Howeve…" at bounding box center [821, 322] width 126 height 150
click at [801, 247] on p "We capture all LinkedIn messages so they can be archived for compliance. Howeve…" at bounding box center [821, 322] width 126 height 150
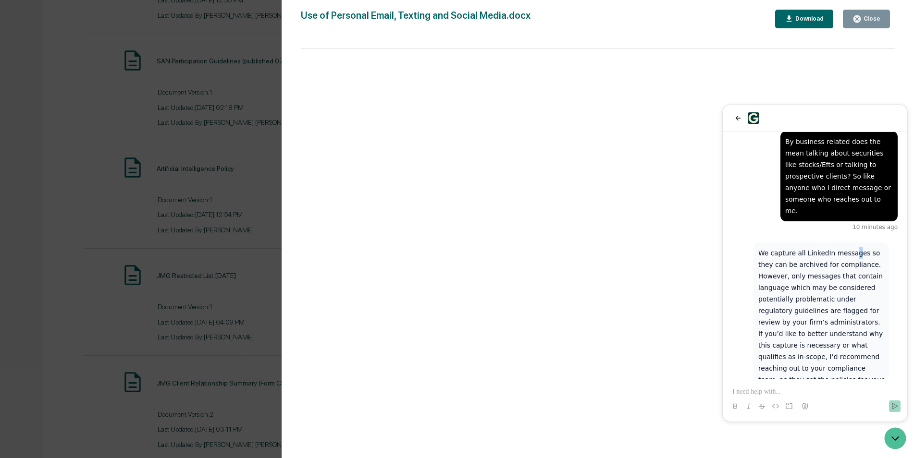
click at [848, 247] on p "We capture all LinkedIn messages so they can be archived for compliance. Howeve…" at bounding box center [821, 322] width 126 height 150
drag, startPoint x: 848, startPoint y: 217, endPoint x: 831, endPoint y: 229, distance: 21.5
click at [831, 247] on p "We capture all LinkedIn messages so they can be archived for compliance. Howeve…" at bounding box center [821, 322] width 126 height 150
drag, startPoint x: 802, startPoint y: 242, endPoint x: 834, endPoint y: 236, distance: 33.1
click at [834, 247] on p "We capture all LinkedIn messages so they can be archived for compliance. Howeve…" at bounding box center [821, 322] width 126 height 150
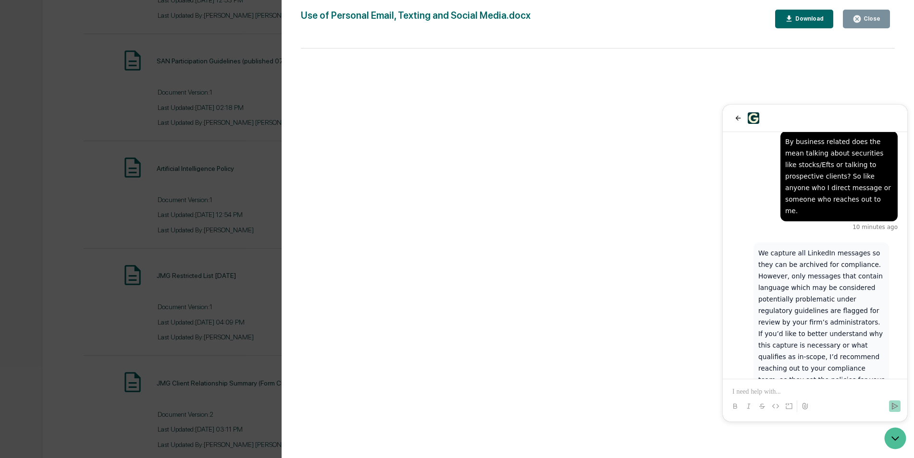
drag, startPoint x: 834, startPoint y: 236, endPoint x: 788, endPoint y: 252, distance: 49.2
click at [788, 252] on p "We capture all LinkedIn messages so they can be archived for compliance. Howeve…" at bounding box center [821, 322] width 126 height 150
drag, startPoint x: 799, startPoint y: 253, endPoint x: 854, endPoint y: 255, distance: 54.3
click at [854, 255] on p "We capture all LinkedIn messages so they can be archived for compliance. Howeve…" at bounding box center [821, 322] width 126 height 150
drag, startPoint x: 854, startPoint y: 255, endPoint x: 788, endPoint y: 263, distance: 65.9
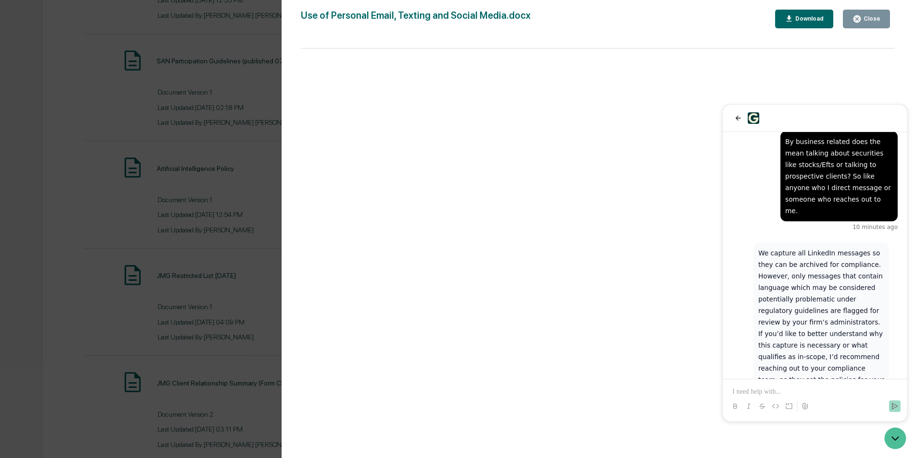
click at [788, 263] on p "We capture all LinkedIn messages so they can be archived for compliance. Howeve…" at bounding box center [821, 322] width 126 height 150
click at [803, 267] on p "We capture all LinkedIn messages so they can be archived for compliance. Howeve…" at bounding box center [821, 322] width 126 height 150
click at [823, 269] on p "We capture all LinkedIn messages so they can be archived for compliance. Howeve…" at bounding box center [821, 322] width 126 height 150
drag, startPoint x: 835, startPoint y: 264, endPoint x: 818, endPoint y: 262, distance: 17.0
click at [818, 262] on p "We capture all LinkedIn messages so they can be archived for compliance. Howeve…" at bounding box center [821, 322] width 126 height 150
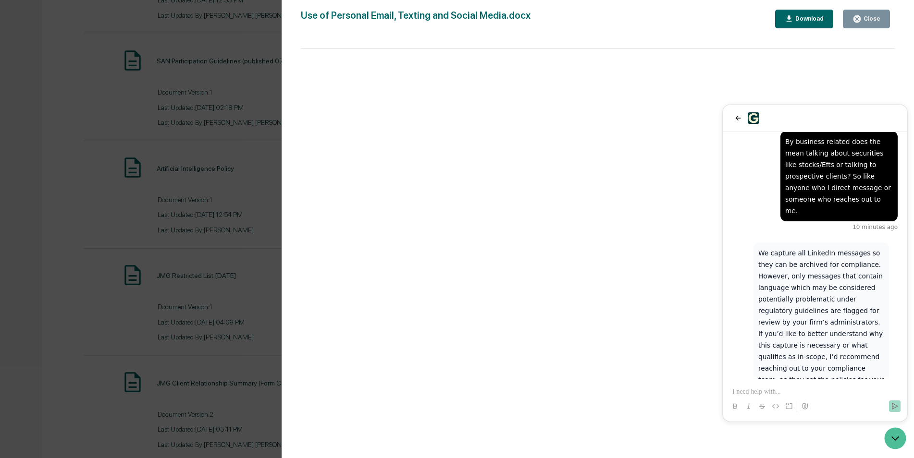
drag, startPoint x: 818, startPoint y: 262, endPoint x: 803, endPoint y: 270, distance: 17.4
click at [803, 270] on p "We capture all LinkedIn messages so they can be archived for compliance. Howeve…" at bounding box center [821, 322] width 126 height 150
drag, startPoint x: 815, startPoint y: 276, endPoint x: 807, endPoint y: 274, distance: 8.3
click at [807, 274] on p "We capture all LinkedIn messages so they can be archived for compliance. Howeve…" at bounding box center [821, 322] width 126 height 150
drag, startPoint x: 807, startPoint y: 274, endPoint x: 804, endPoint y: 292, distance: 18.0
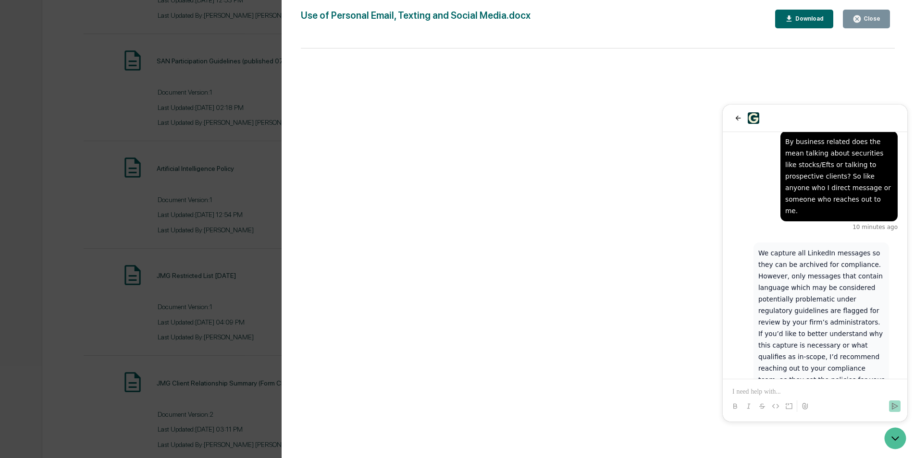
click at [804, 292] on p "We capture all LinkedIn messages so they can be archived for compliance. Howeve…" at bounding box center [821, 322] width 126 height 150
drag, startPoint x: 806, startPoint y: 256, endPoint x: 827, endPoint y: 253, distance: 20.8
click at [827, 253] on p "We capture all LinkedIn messages so they can be archived for compliance. Howeve…" at bounding box center [821, 322] width 126 height 150
drag, startPoint x: 827, startPoint y: 253, endPoint x: 820, endPoint y: 281, distance: 28.2
click at [820, 281] on p "We capture all LinkedIn messages so they can be archived for compliance. Howeve…" at bounding box center [821, 322] width 126 height 150
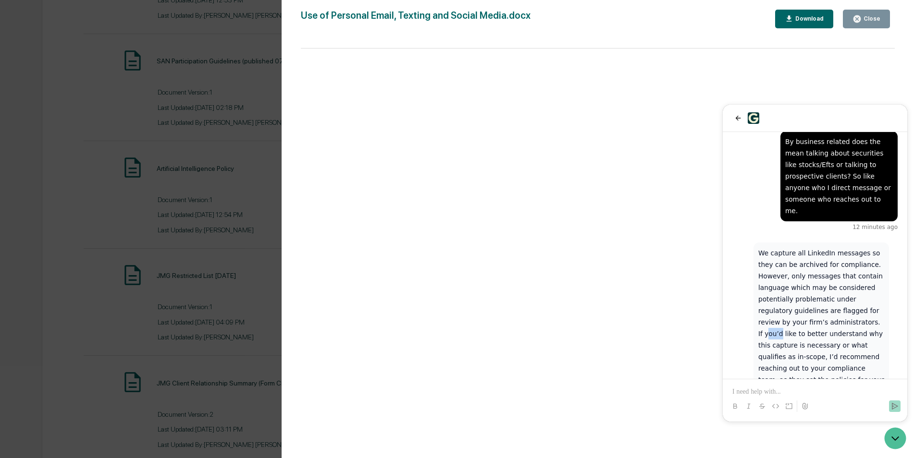
drag, startPoint x: 812, startPoint y: 285, endPoint x: 823, endPoint y: 286, distance: 10.6
click at [823, 286] on p "We capture all LinkedIn messages so they can be archived for compliance. Howeve…" at bounding box center [821, 322] width 126 height 150
drag, startPoint x: 823, startPoint y: 286, endPoint x: 806, endPoint y: 317, distance: 35.7
click at [806, 317] on p "We capture all LinkedIn messages so they can be archived for compliance. Howeve…" at bounding box center [821, 322] width 126 height 150
drag, startPoint x: 814, startPoint y: 310, endPoint x: 838, endPoint y: 314, distance: 23.9
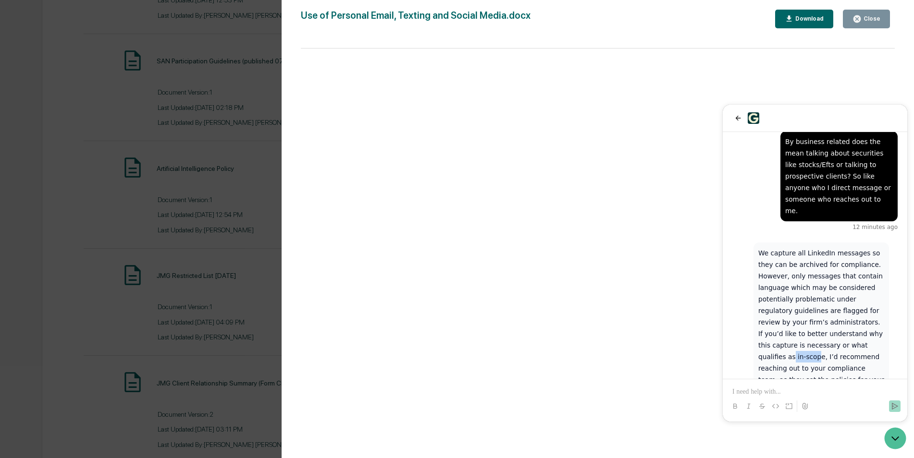
click at [838, 314] on p "We capture all LinkedIn messages so they can be archived for compliance. Howeve…" at bounding box center [821, 322] width 126 height 150
drag, startPoint x: 838, startPoint y: 314, endPoint x: 826, endPoint y: 335, distance: 23.9
click at [826, 335] on p "We capture all LinkedIn messages so they can be archived for compliance. Howeve…" at bounding box center [821, 322] width 126 height 150
drag, startPoint x: 826, startPoint y: 335, endPoint x: 815, endPoint y: 345, distance: 15.0
click at [815, 345] on p "We capture all LinkedIn messages so they can be archived for compliance. Howeve…" at bounding box center [821, 322] width 126 height 150
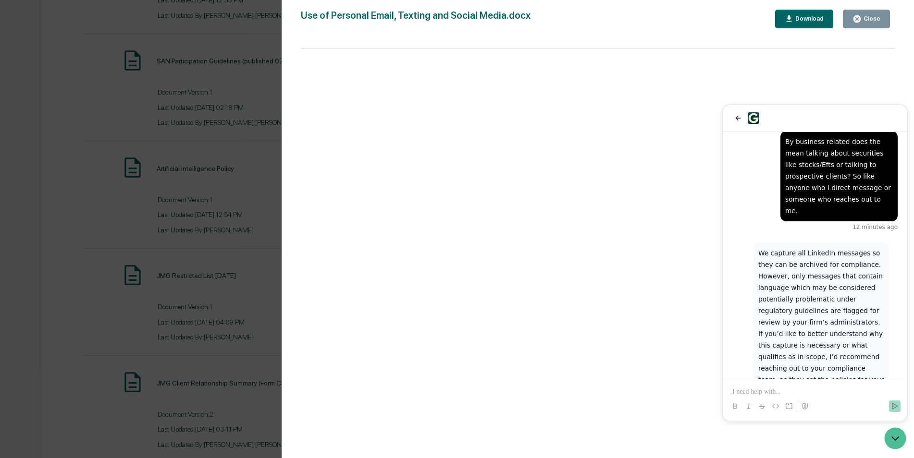
drag, startPoint x: 799, startPoint y: 345, endPoint x: 791, endPoint y: 342, distance: 8.4
click at [791, 342] on p "We capture all LinkedIn messages so they can be archived for compliance. Howeve…" at bounding box center [821, 322] width 126 height 150
drag, startPoint x: 791, startPoint y: 342, endPoint x: 891, endPoint y: 286, distance: 114.2
click at [891, 286] on div "We capture all LinkedIn messages so they can be archived for compliance. Howeve…" at bounding box center [814, 329] width 165 height 173
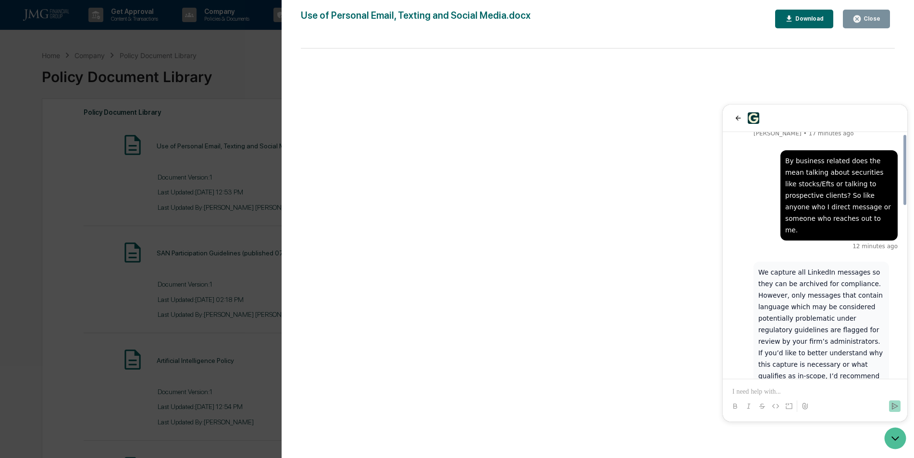
scroll to position [602, 0]
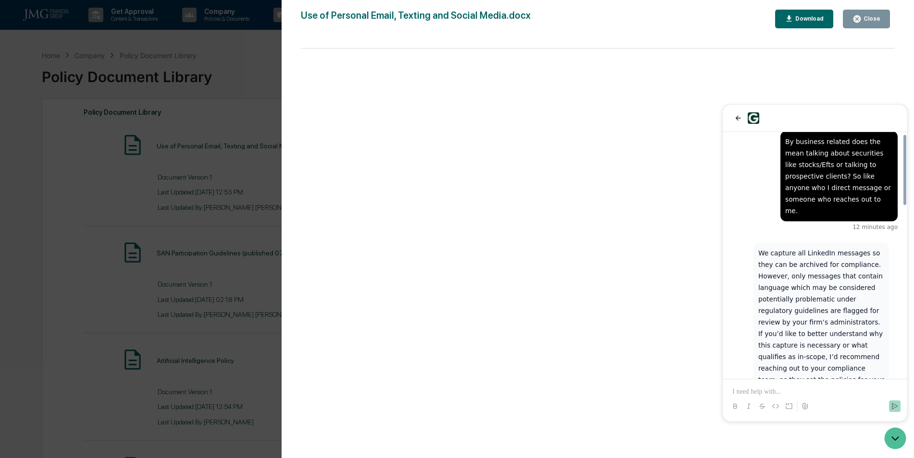
click at [773, 390] on p at bounding box center [814, 392] width 165 height 10
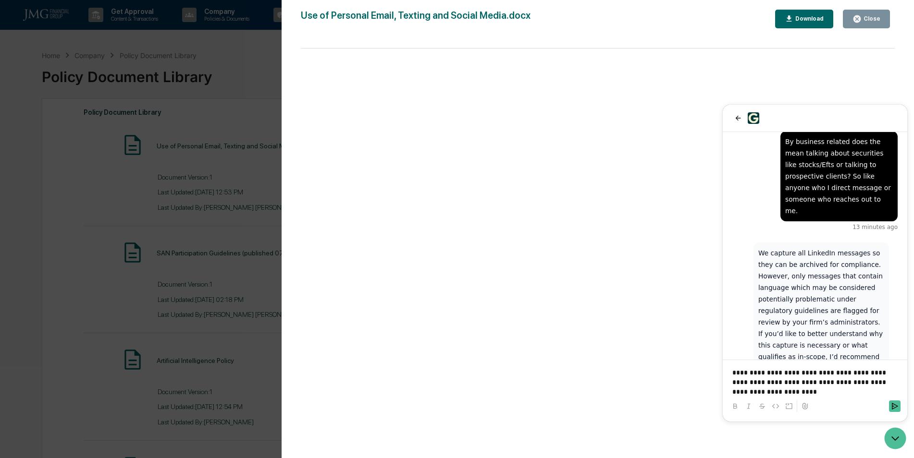
click at [792, 384] on p "**********" at bounding box center [814, 382] width 165 height 29
click at [831, 387] on p "**********" at bounding box center [814, 382] width 165 height 29
click at [799, 384] on p "**********" at bounding box center [814, 382] width 165 height 29
click at [853, 376] on p "**********" at bounding box center [814, 382] width 165 height 29
click at [757, 384] on p "**********" at bounding box center [814, 382] width 165 height 29
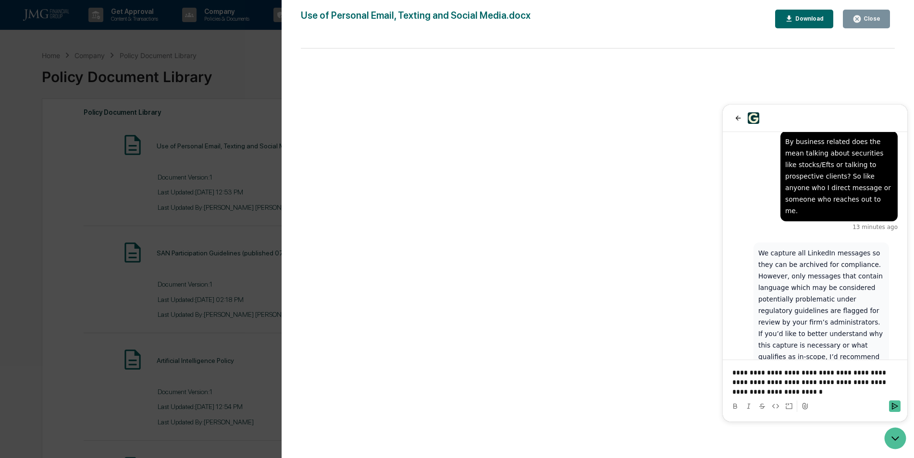
click at [765, 398] on div at bounding box center [814, 406] width 177 height 19
click at [761, 395] on p "**********" at bounding box center [814, 382] width 165 height 29
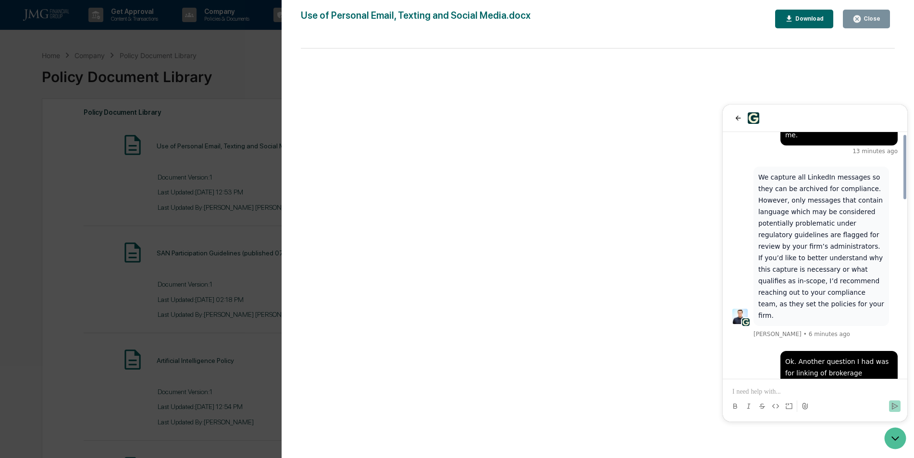
scroll to position [679, 0]
click at [838, 355] on div "Ok. Another question I had was for linking of brokerage accounts, is the acknow…" at bounding box center [839, 384] width 108 height 58
drag, startPoint x: 838, startPoint y: 313, endPoint x: 809, endPoint y: 319, distance: 29.9
click at [809, 355] on div "Ok. Another question I had was for linking of brokerage accounts, is the acknow…" at bounding box center [839, 384] width 108 height 58
drag, startPoint x: 814, startPoint y: 314, endPoint x: 858, endPoint y: 322, distance: 43.9
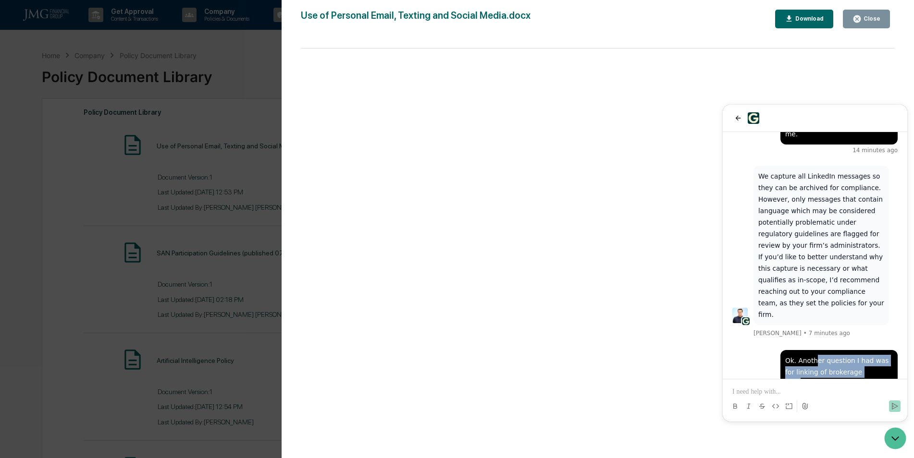
click at [858, 355] on div "Ok. Another question I had was for linking of brokerage accounts, is the acknow…" at bounding box center [839, 384] width 108 height 58
drag, startPoint x: 858, startPoint y: 322, endPoint x: 824, endPoint y: 335, distance: 35.6
click at [824, 355] on div "Ok. Another question I had was for linking of brokerage accounts, is the acknow…" at bounding box center [839, 384] width 108 height 58
click at [857, 355] on div "Ok. Another question I had was for linking of brokerage accounts, is the acknow…" at bounding box center [839, 384] width 108 height 58
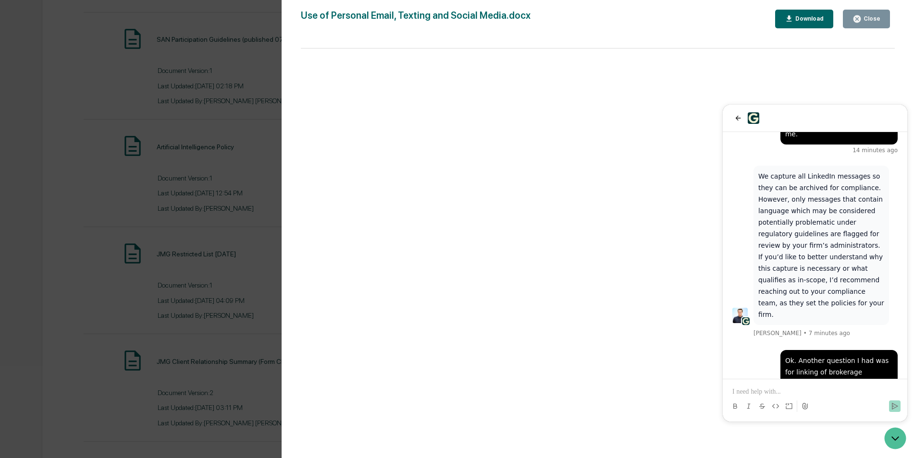
scroll to position [0, 0]
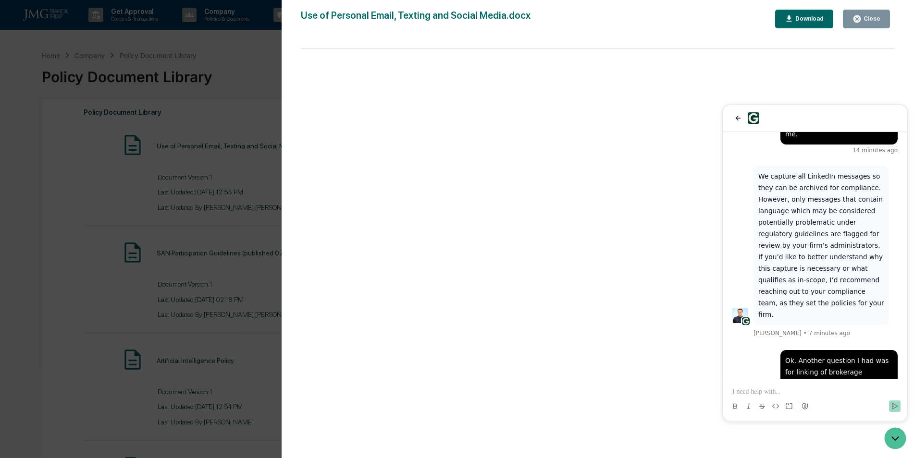
click at [773, 392] on p at bounding box center [814, 392] width 165 height 10
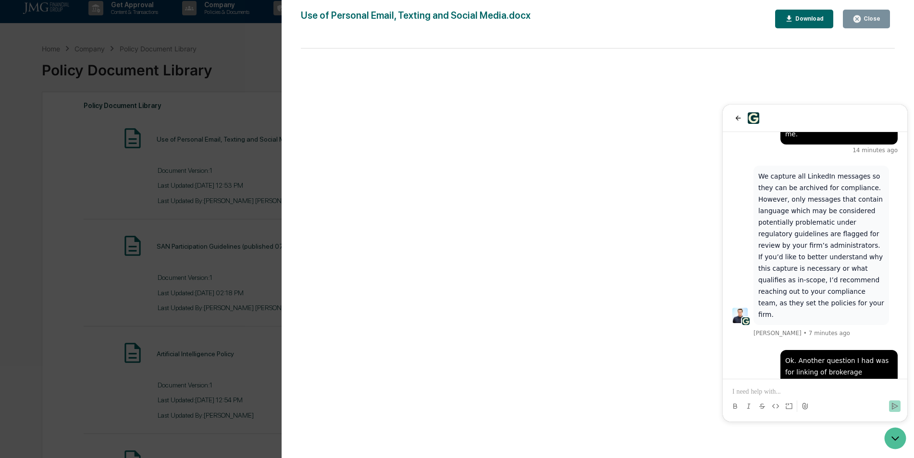
scroll to position [48, 0]
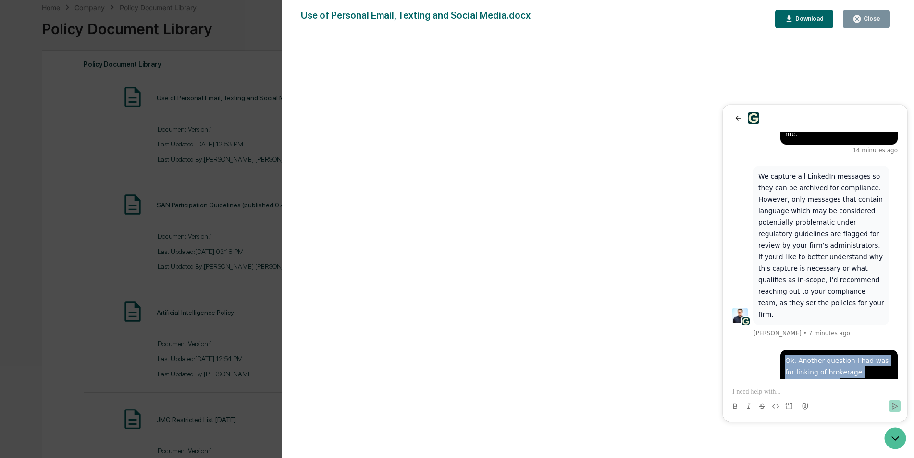
drag, startPoint x: 825, startPoint y: 350, endPoint x: 779, endPoint y: 315, distance: 57.9
click at [779, 350] on div "Ok. Another question I had was for linking of brokerage accounts, is the acknow…" at bounding box center [814, 388] width 165 height 77
drag, startPoint x: 779, startPoint y: 315, endPoint x: 824, endPoint y: 342, distance: 53.0
click at [824, 355] on div "Ok. Another question I had was for linking of brokerage accounts, is the acknow…" at bounding box center [839, 384] width 108 height 58
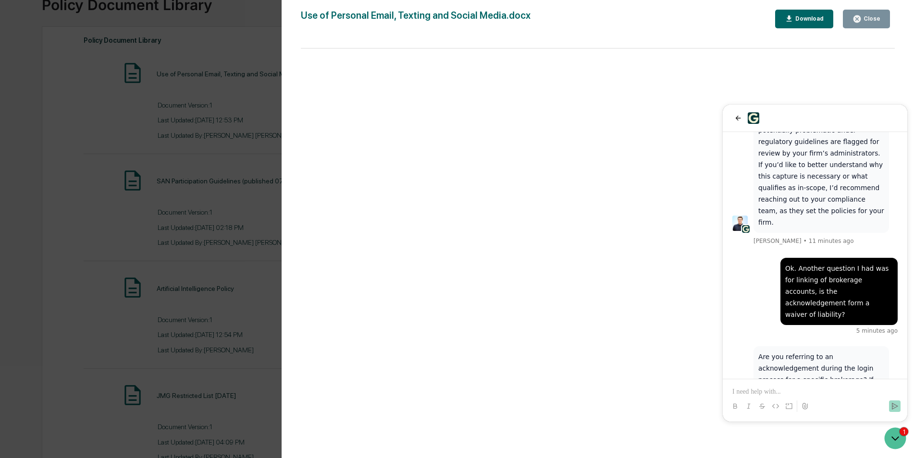
scroll to position [96, 0]
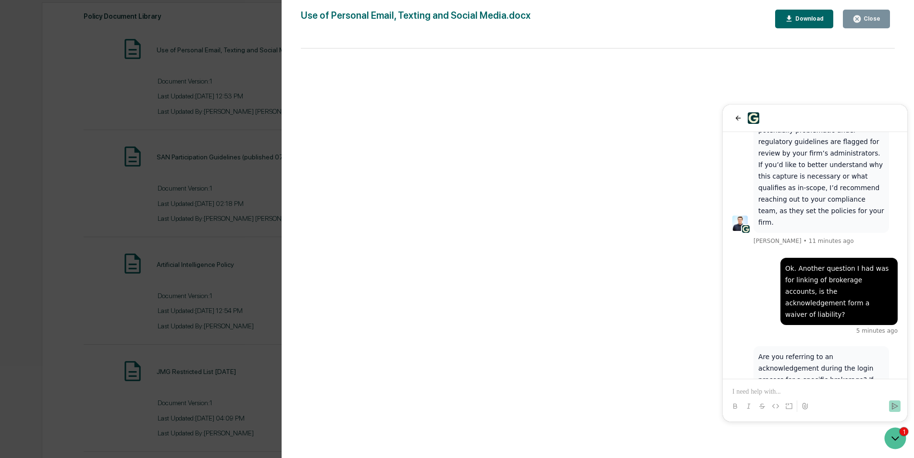
drag, startPoint x: 752, startPoint y: 389, endPoint x: 746, endPoint y: 392, distance: 6.7
click at [746, 392] on p at bounding box center [814, 392] width 165 height 10
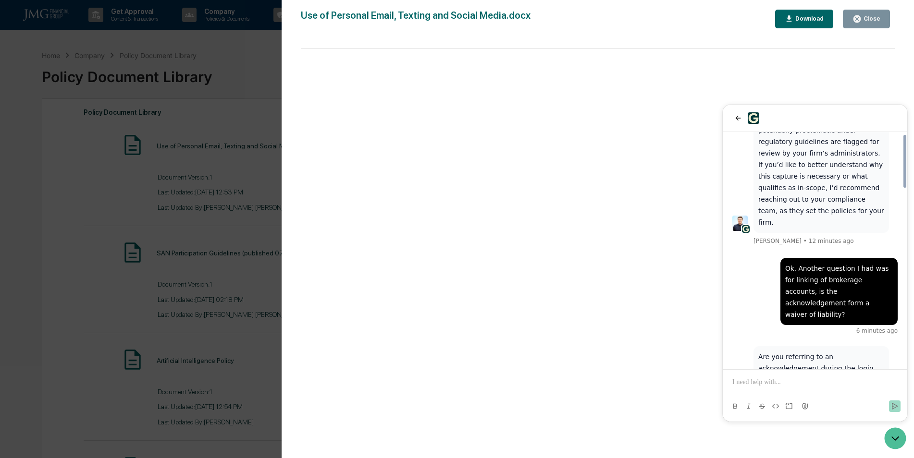
scroll to position [837, 0]
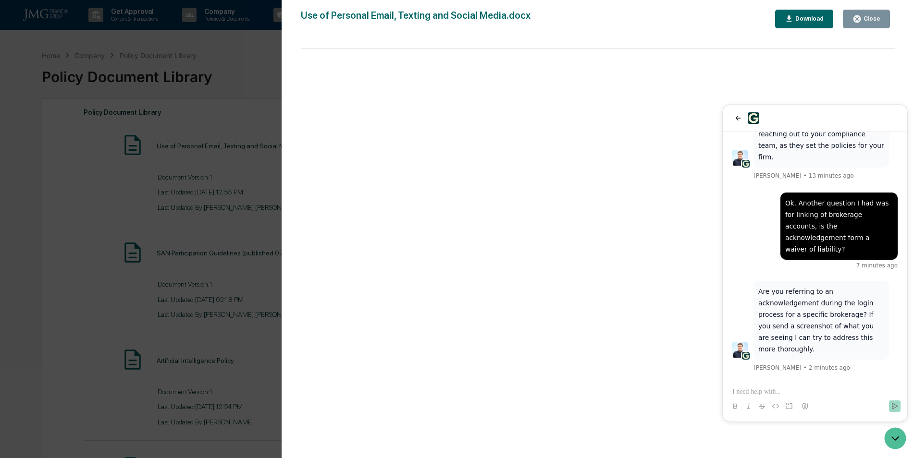
click at [767, 385] on div at bounding box center [814, 398] width 177 height 37
click at [769, 388] on p at bounding box center [814, 392] width 165 height 10
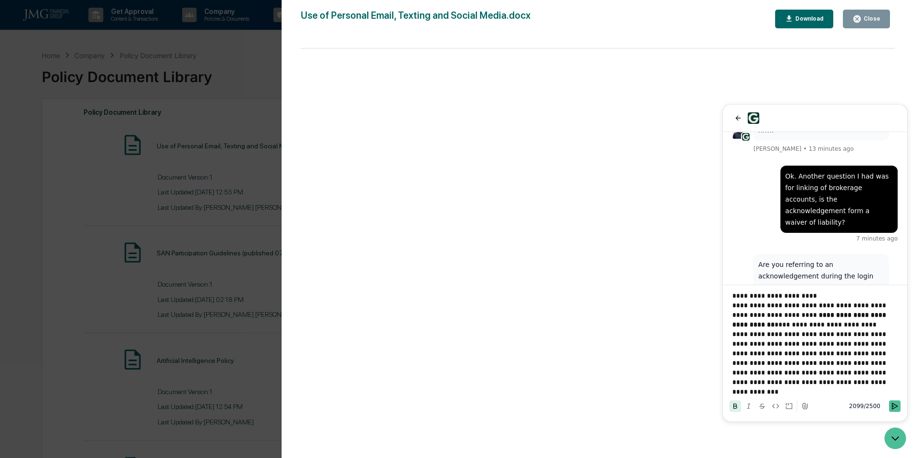
scroll to position [0, 0]
click at [797, 325] on strong "**********" at bounding box center [810, 331] width 156 height 16
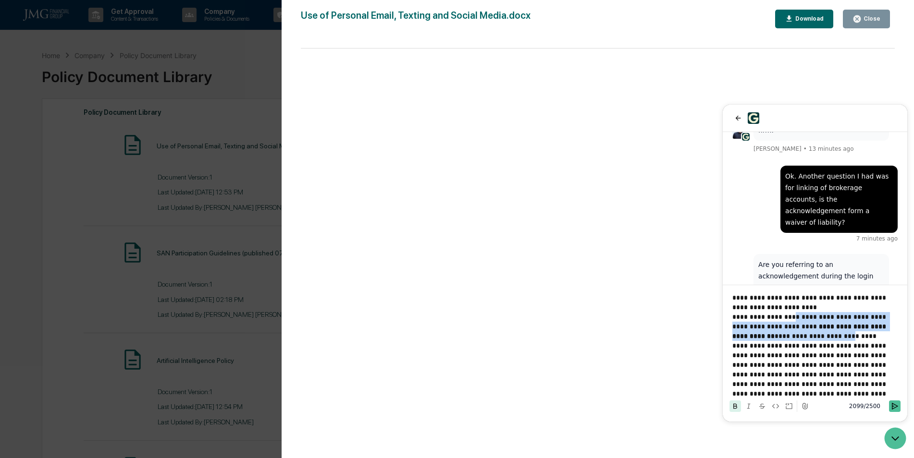
drag, startPoint x: 828, startPoint y: 338, endPoint x: 780, endPoint y: 315, distance: 52.9
click at [780, 315] on p "**********" at bounding box center [811, 355] width 158 height 86
click at [796, 341] on p "**********" at bounding box center [811, 355] width 158 height 86
drag, startPoint x: 875, startPoint y: 338, endPoint x: 732, endPoint y: 318, distance: 144.1
click at [732, 318] on p "**********" at bounding box center [811, 355] width 158 height 86
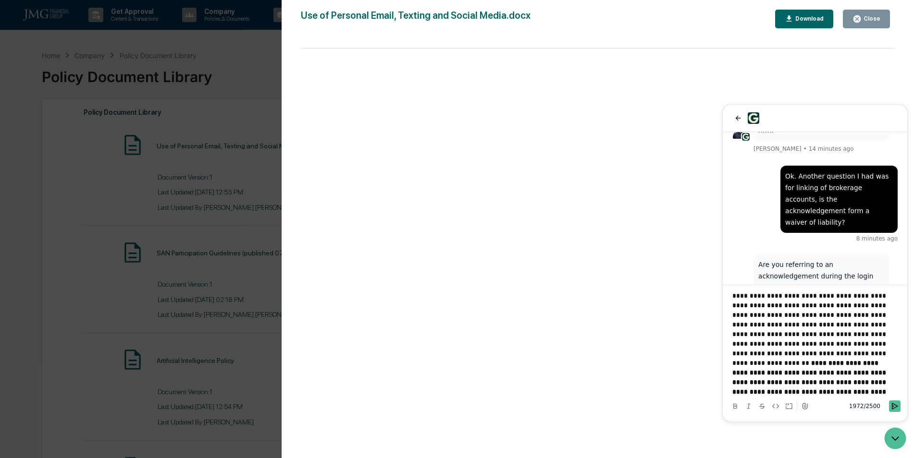
scroll to position [309, 0]
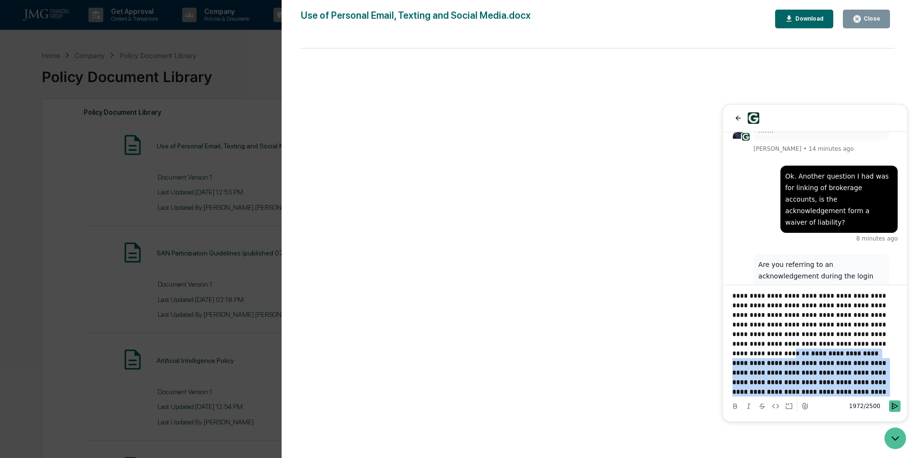
drag, startPoint x: 816, startPoint y: 331, endPoint x: 891, endPoint y: 391, distance: 95.4
click at [891, 391] on div "**********" at bounding box center [814, 345] width 177 height 104
click at [896, 409] on button "Send" at bounding box center [895, 407] width 12 height 12
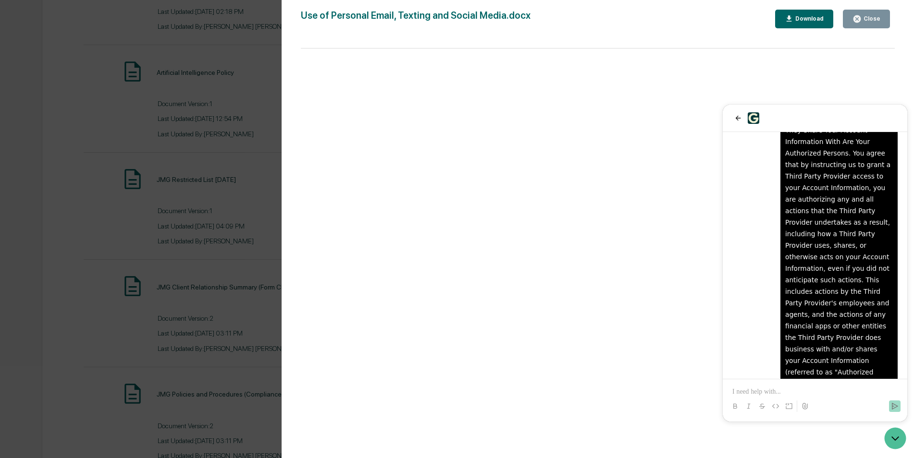
scroll to position [1727, 0]
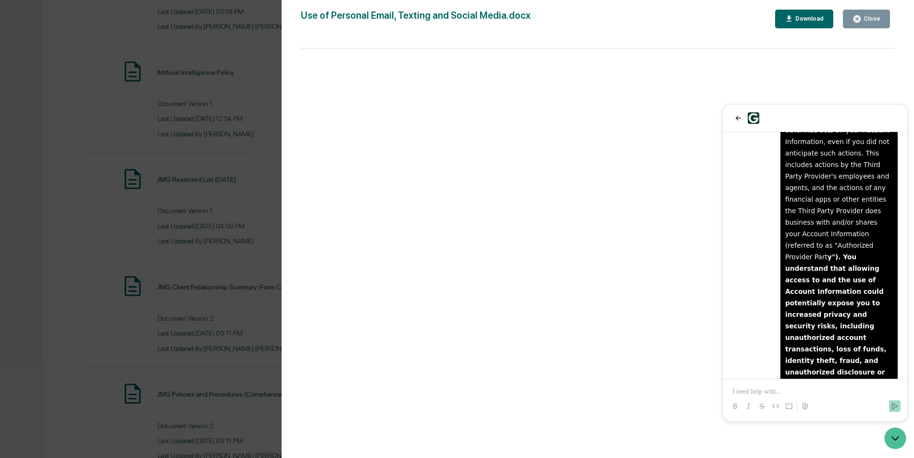
click at [805, 388] on p at bounding box center [814, 392] width 165 height 10
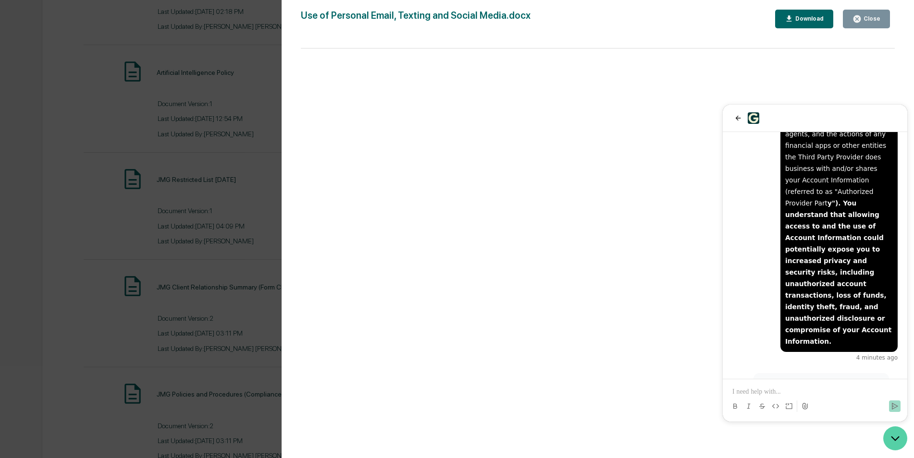
click at [895, 436] on icon "Open customer support" at bounding box center [895, 439] width 24 height 24
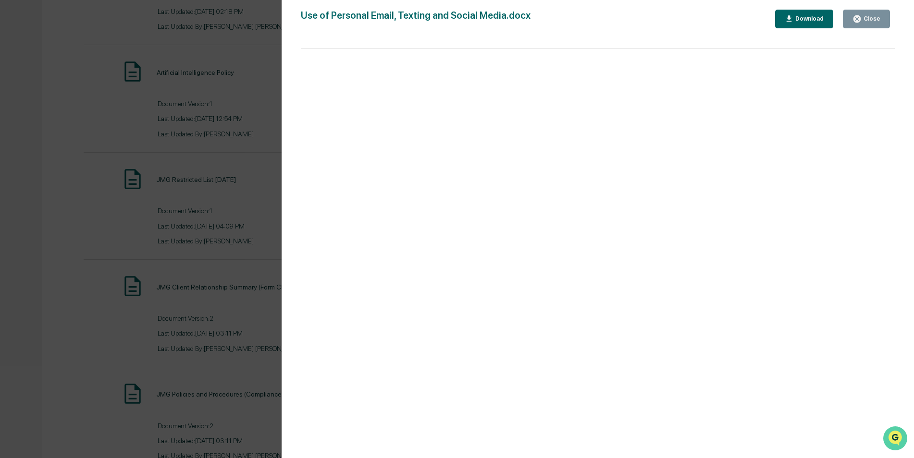
click at [891, 436] on img "Open customer support" at bounding box center [895, 438] width 24 height 19
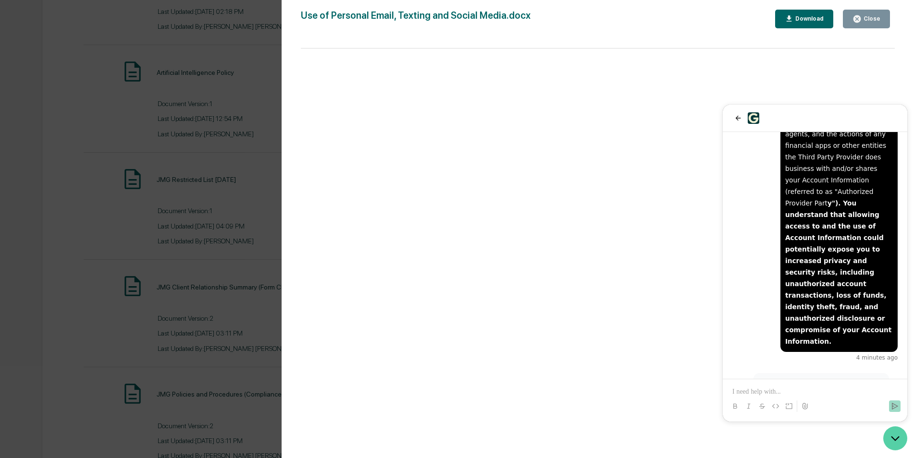
click at [898, 442] on icon "Open customer support" at bounding box center [895, 439] width 24 height 24
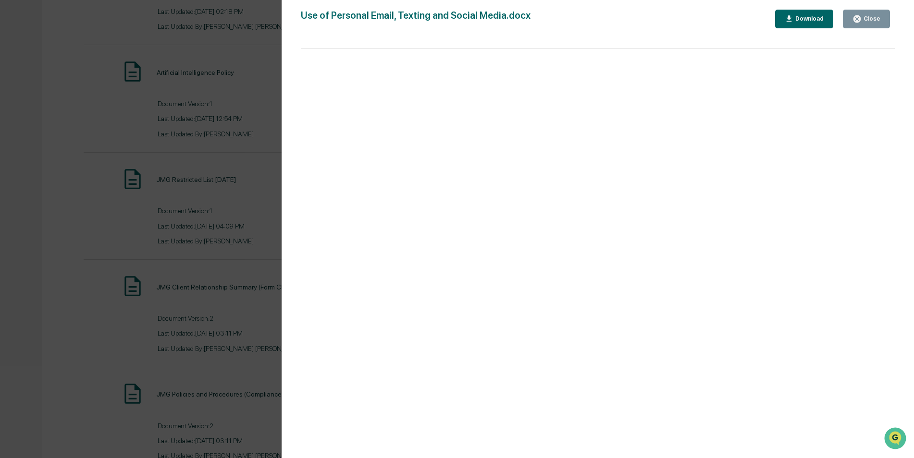
click at [859, 21] on icon "button" at bounding box center [856, 18] width 7 height 7
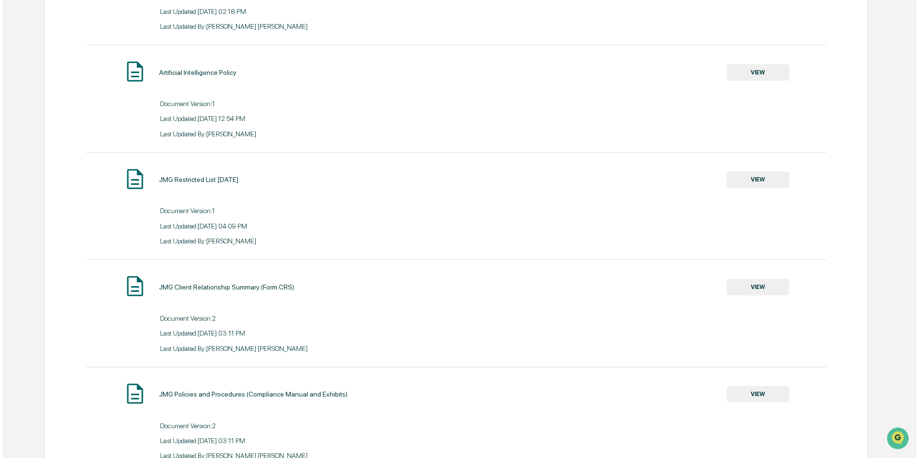
scroll to position [0, 0]
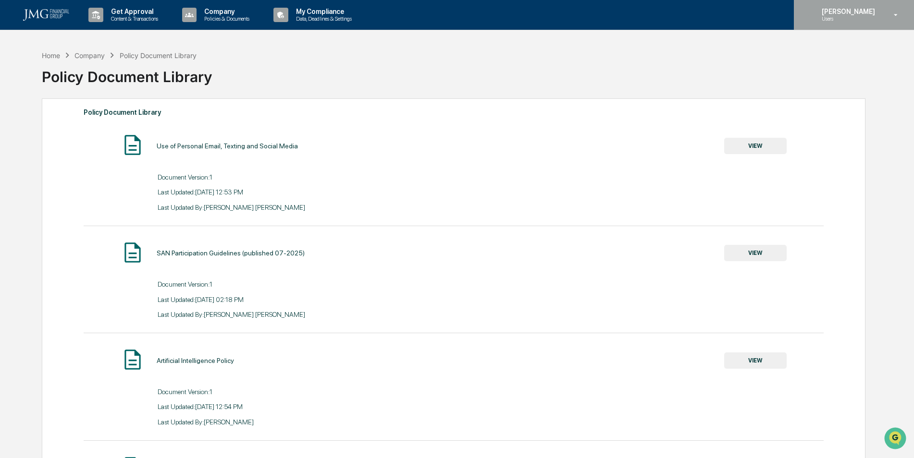
click at [831, 22] on p "Users" at bounding box center [847, 18] width 66 height 7
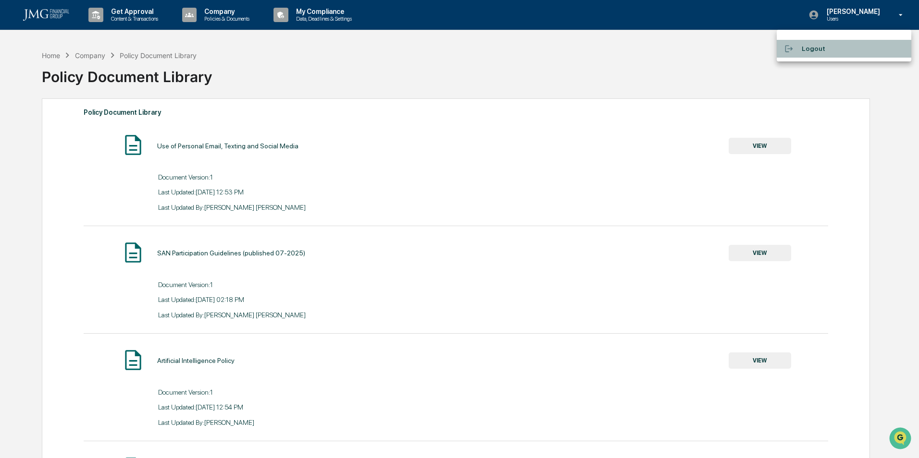
click at [821, 48] on li "Logout" at bounding box center [843, 49] width 135 height 18
